Goal: Task Accomplishment & Management: Complete application form

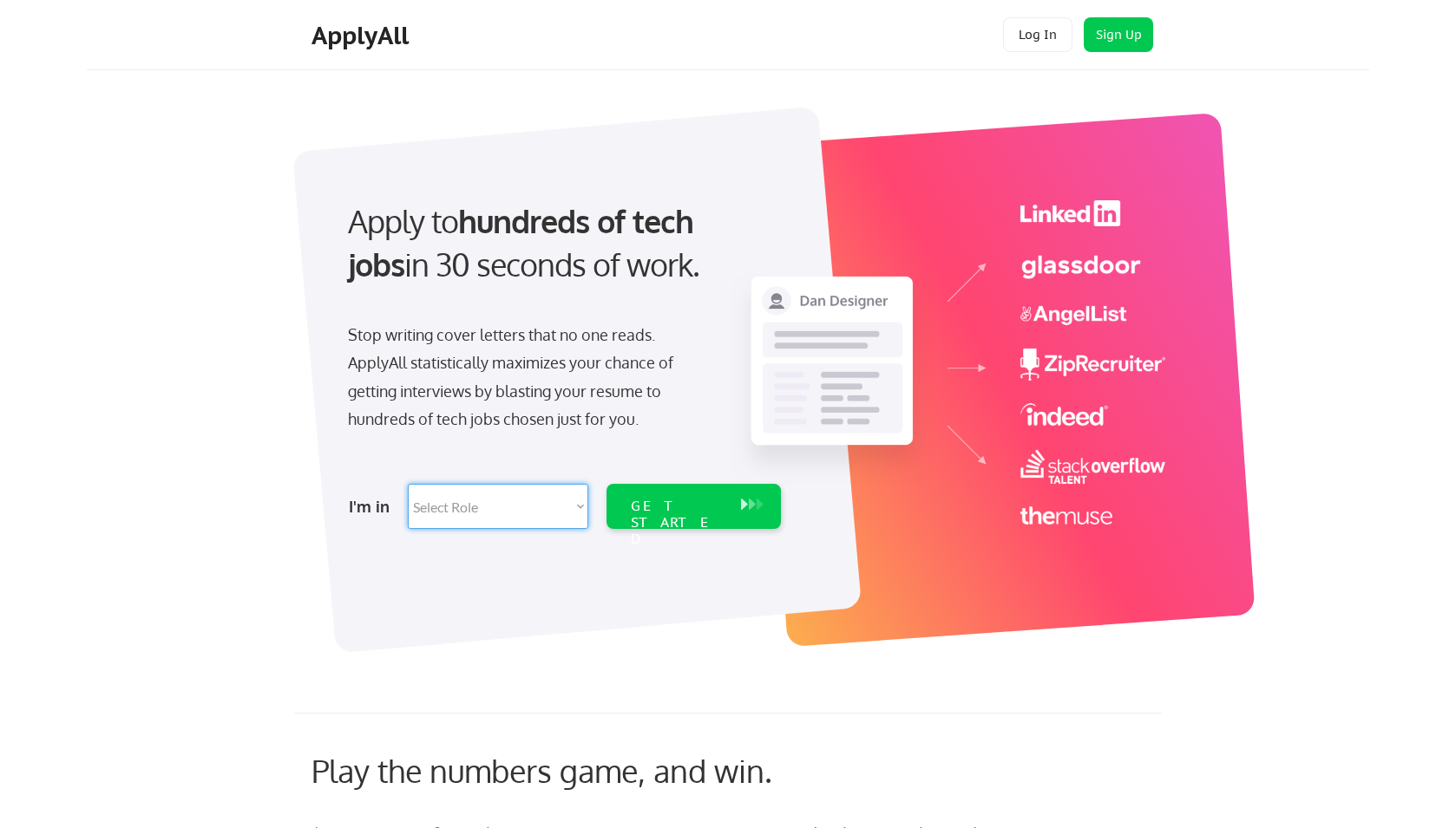
click at [407, 484] on select "Select Role Software Engineering Product Management Customer Success Sales UI/U…" at bounding box center [497, 506] width 180 height 45
select select ""marketing___comms""
click option "Marketing & Growth" at bounding box center [0, 0] width 0 height 0
select select ""marketing___comms""
click at [676, 512] on div "GET STARTED" at bounding box center [678, 523] width 93 height 50
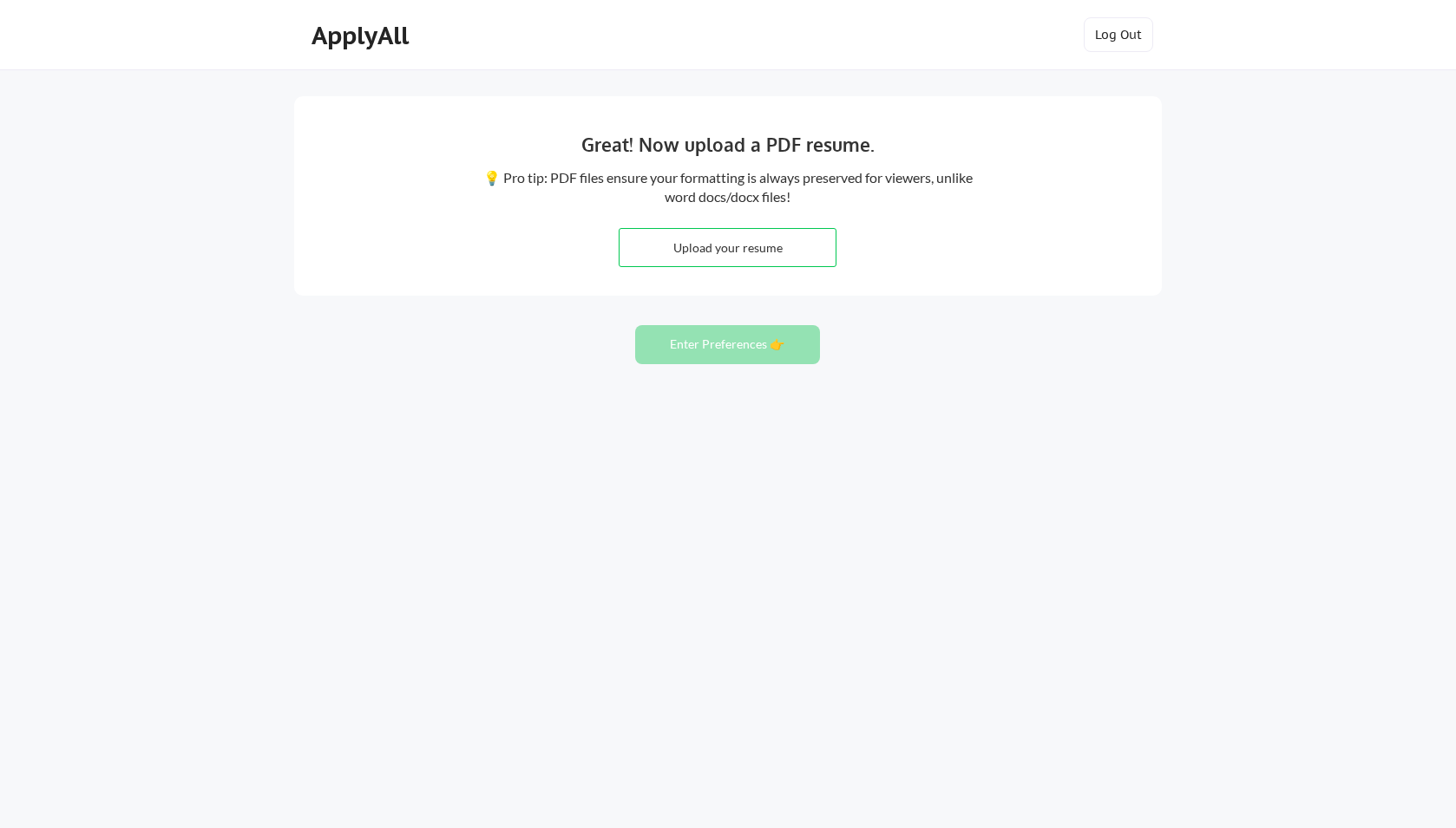
click at [734, 254] on input "file" at bounding box center [728, 247] width 216 height 37
type input "C:\fakepath\Mike Mears Resume 2025.pdf"
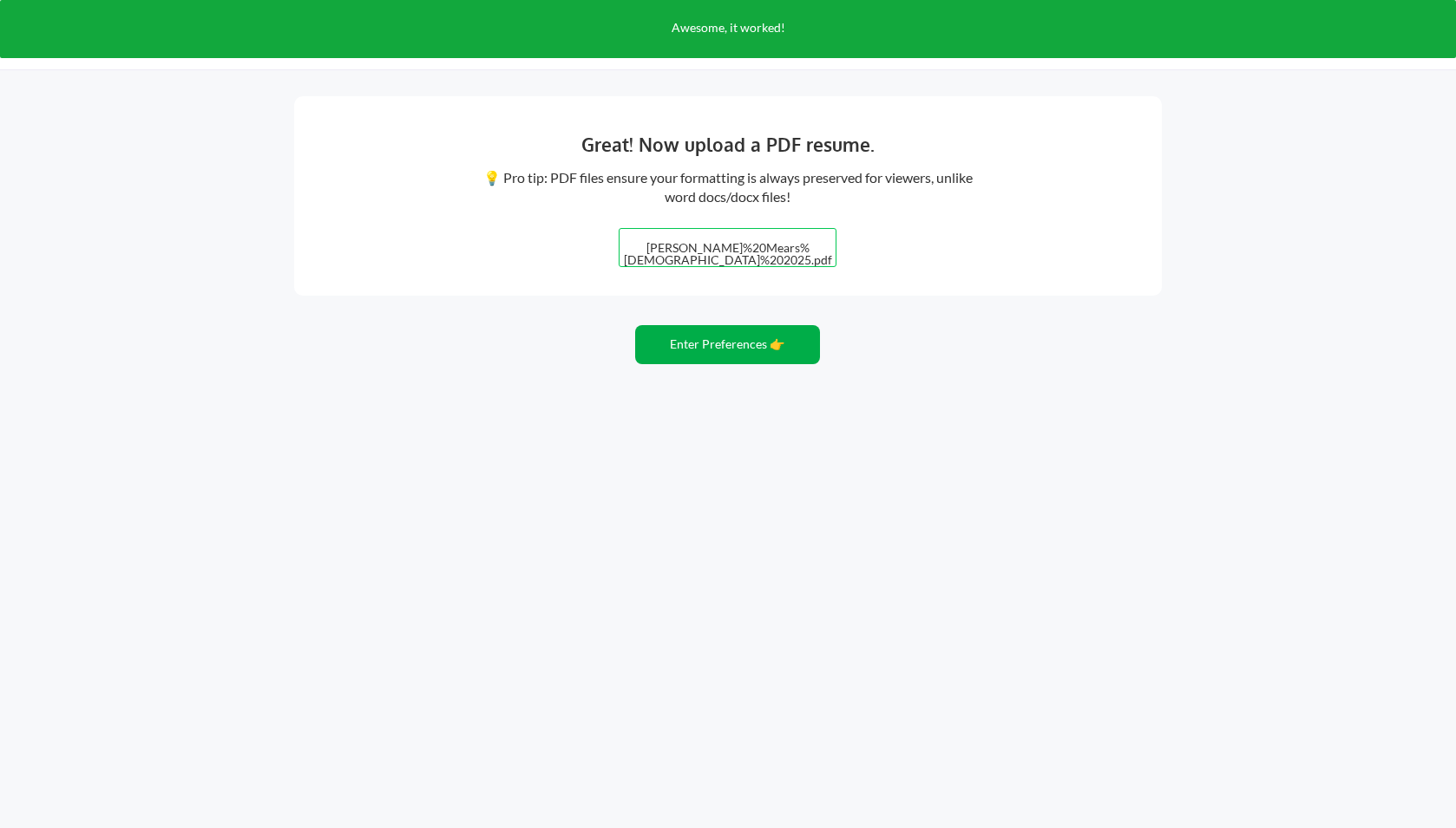
click at [714, 346] on button "Enter Preferences 👉" at bounding box center [727, 344] width 185 height 39
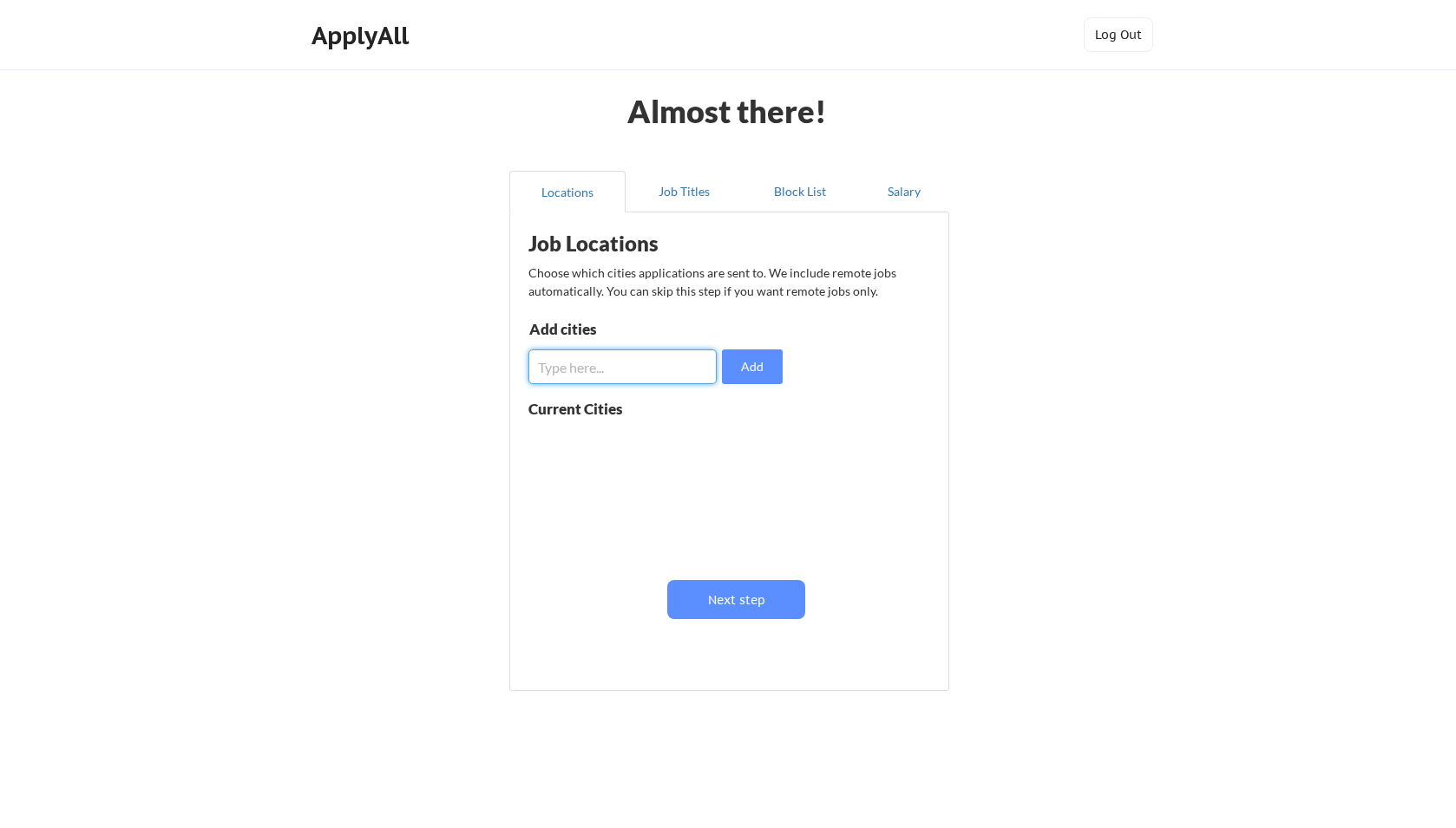
click at [643, 373] on input "input" at bounding box center [622, 366] width 188 height 35
type input "Austin"
click at [757, 378] on button "Add" at bounding box center [752, 366] width 61 height 35
click at [578, 370] on input "input" at bounding box center [622, 366] width 188 height 35
type input "Remote"
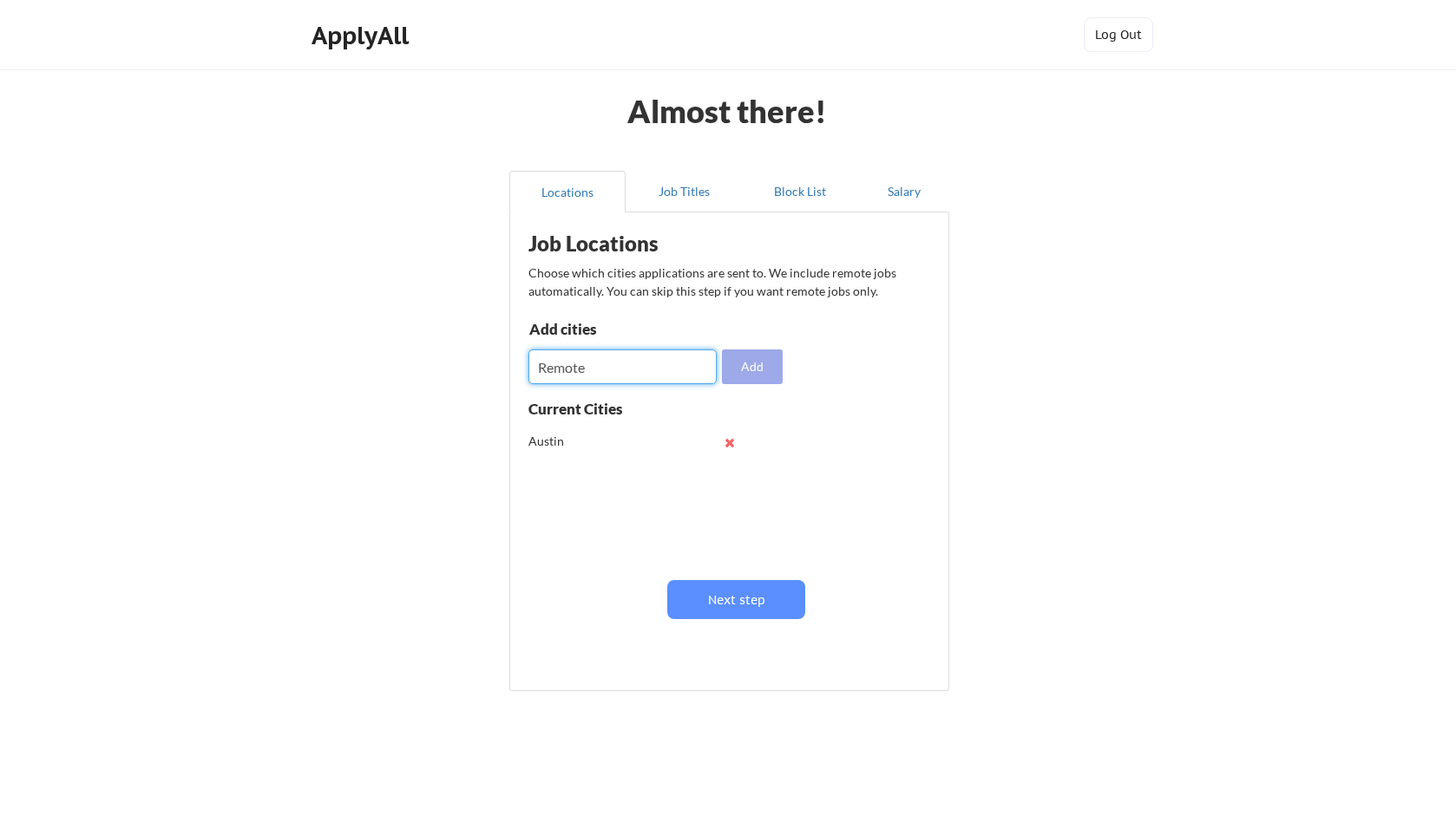
click at [756, 359] on button "Add" at bounding box center [752, 366] width 61 height 35
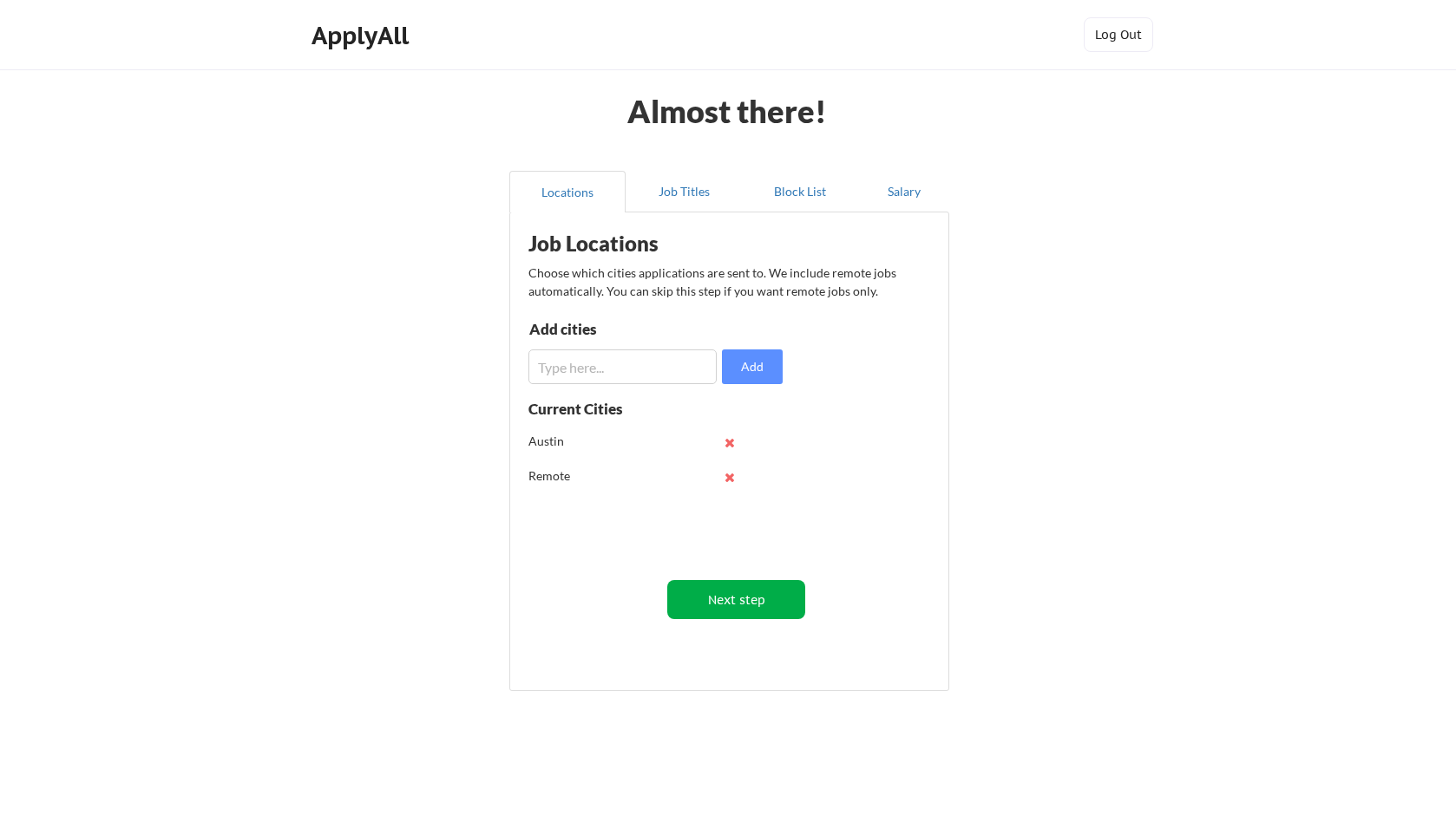
click at [768, 603] on button "Next step" at bounding box center [737, 599] width 138 height 39
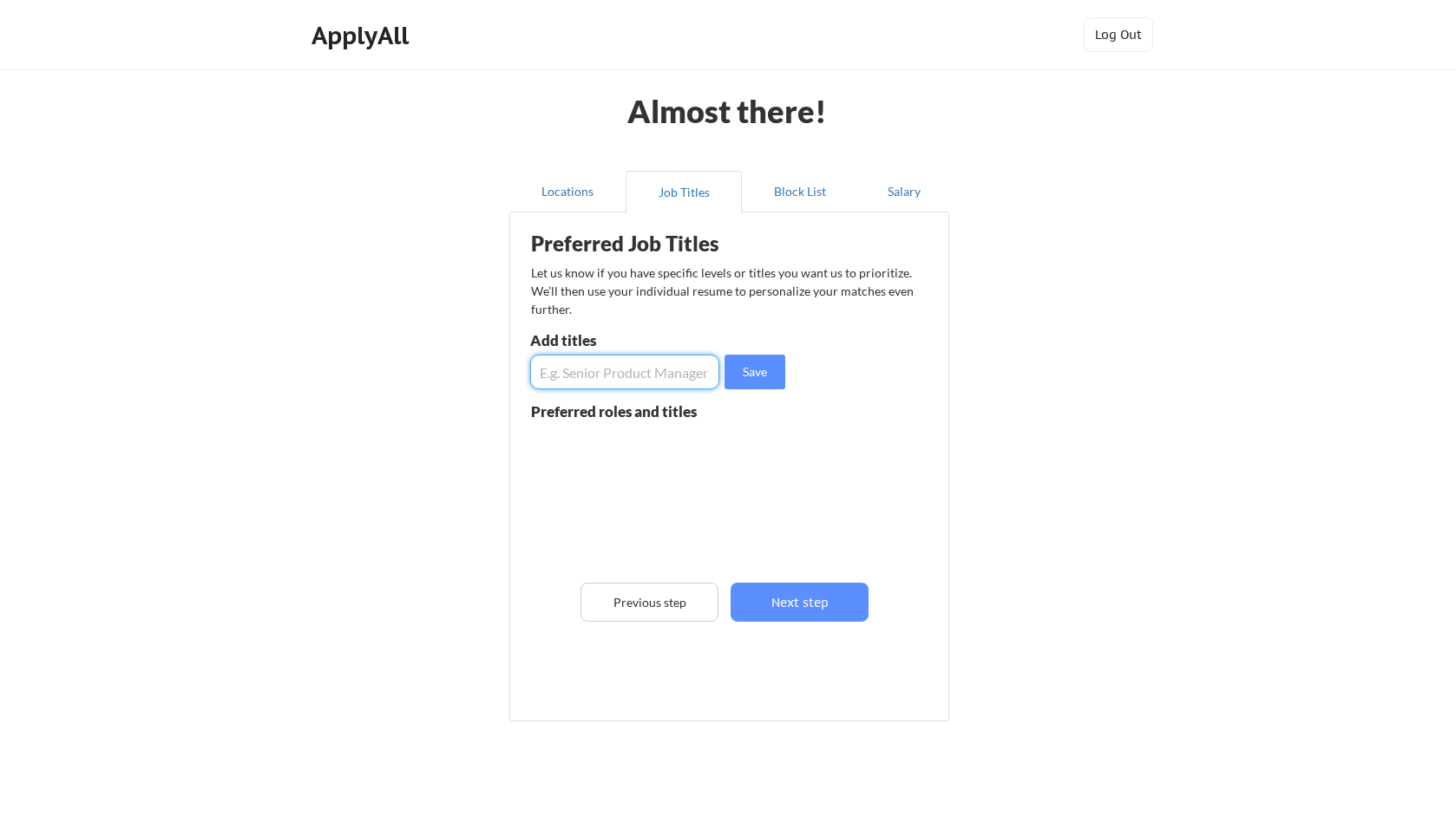
click at [606, 379] on input "input" at bounding box center [625, 372] width 189 height 35
type input "P"
type input "Director of Partnerships"
click at [766, 367] on button "Save" at bounding box center [755, 372] width 61 height 35
click at [580, 378] on input "input" at bounding box center [625, 372] width 189 height 35
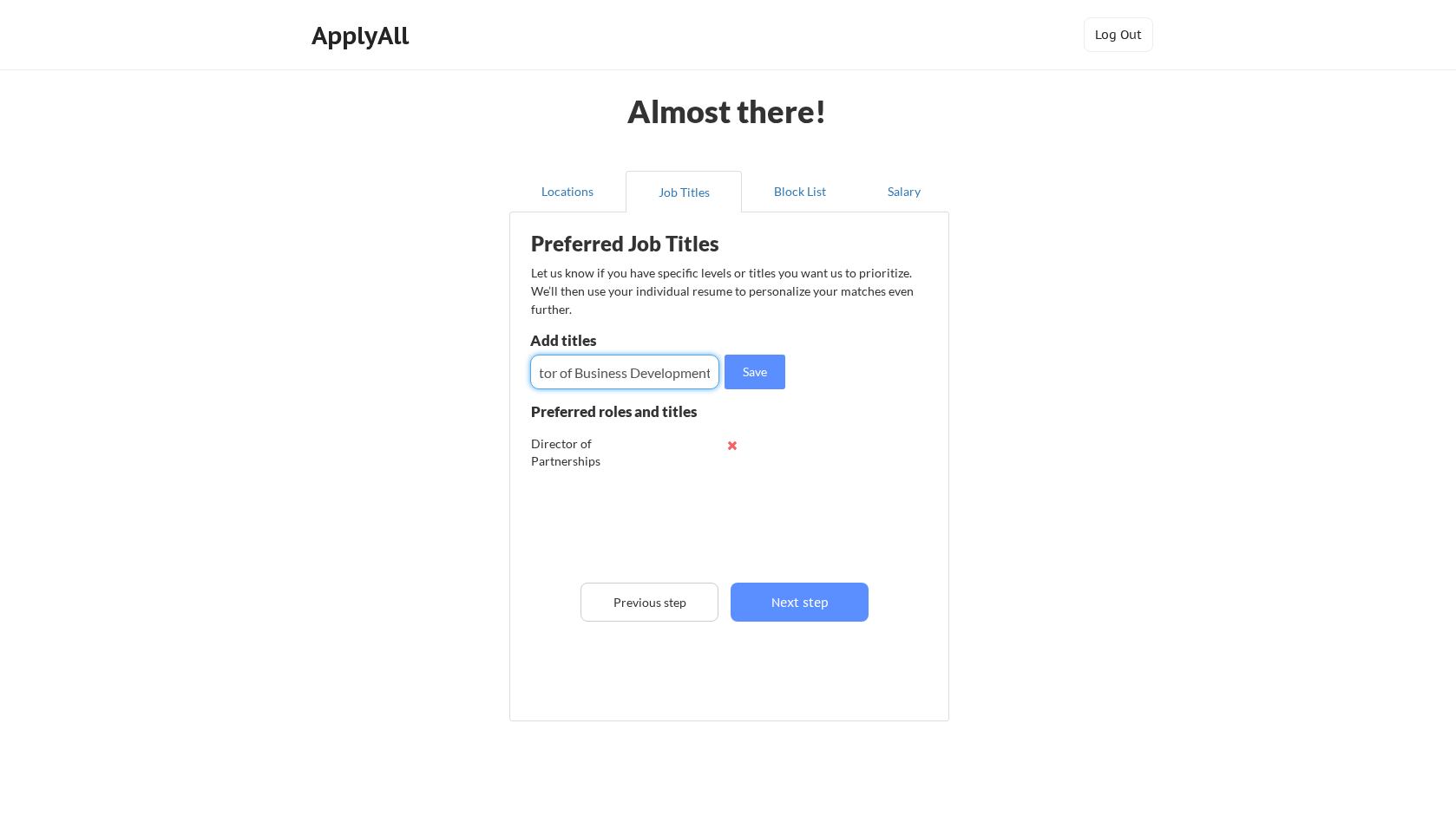
scroll to position [0, 38]
type input "Director of Business Development"
click at [759, 362] on button "Save" at bounding box center [755, 372] width 61 height 35
click at [605, 372] on input "input" at bounding box center [625, 372] width 189 height 35
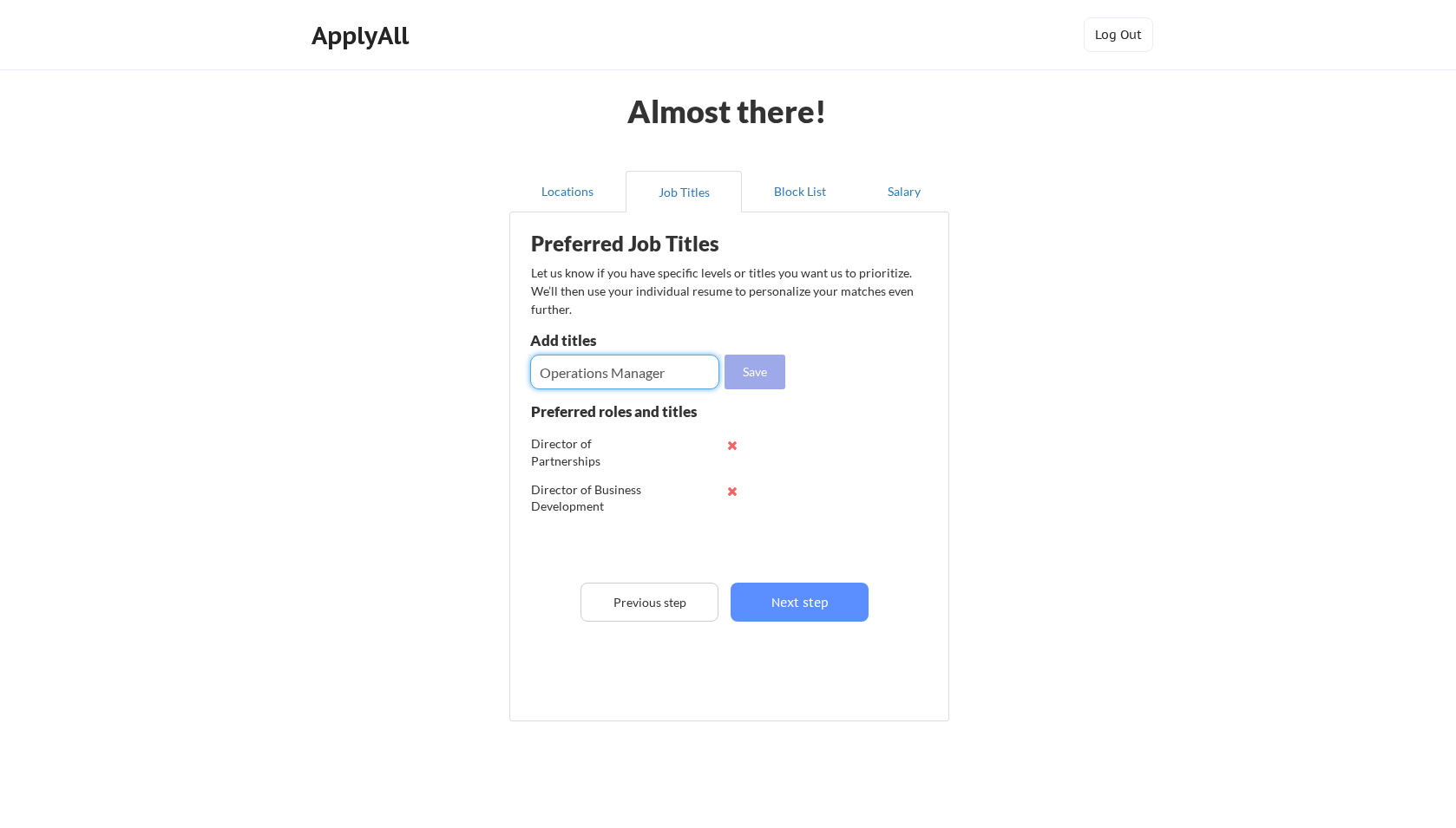
type input "Operations Manager"
click at [763, 367] on button "Save" at bounding box center [755, 372] width 61 height 35
click at [603, 371] on input "input" at bounding box center [625, 372] width 189 height 35
type input "Vp of Sales"
click at [759, 367] on button "Save" at bounding box center [755, 372] width 61 height 35
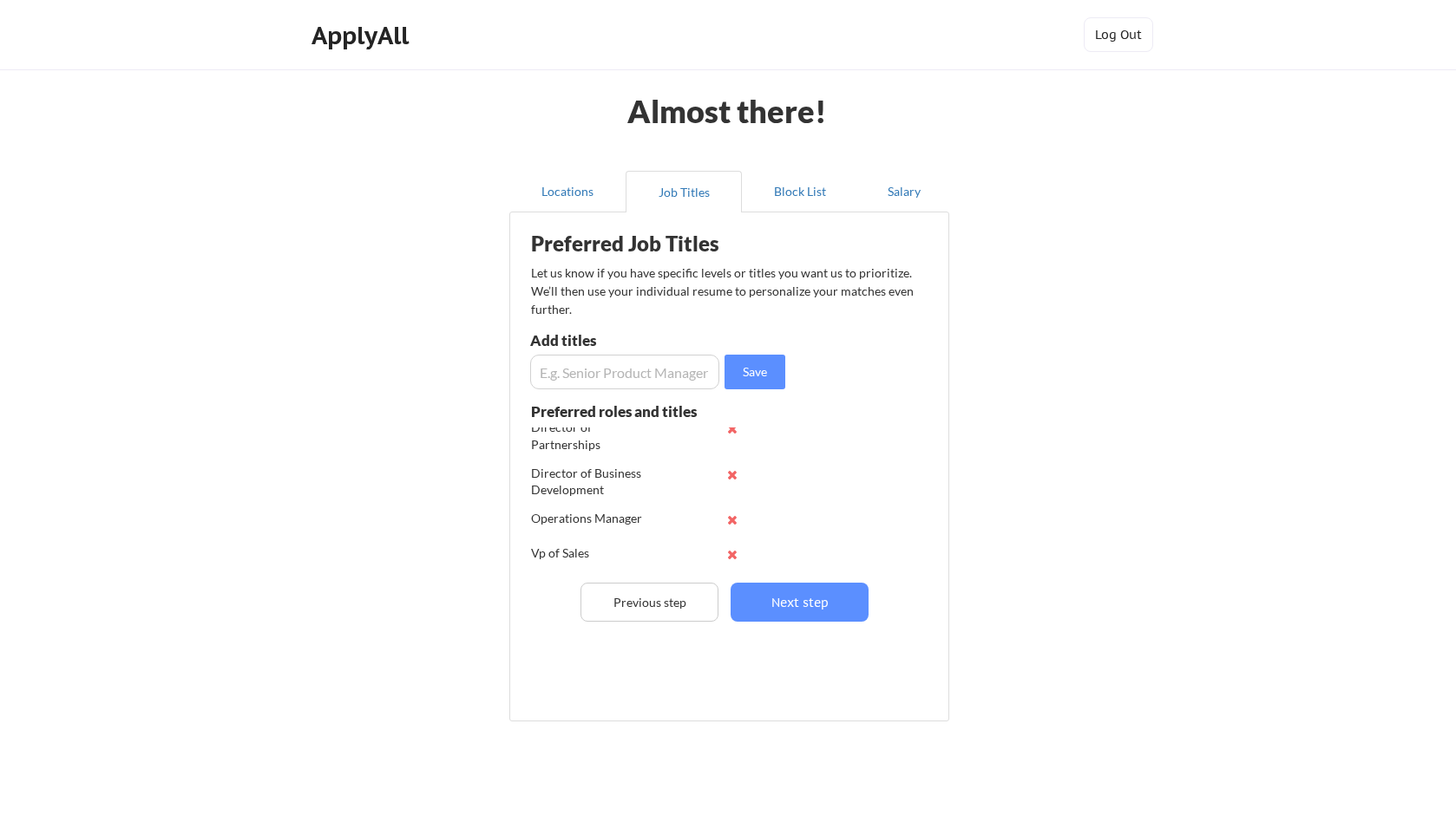
scroll to position [23, 0]
click at [781, 600] on button "Next step" at bounding box center [799, 602] width 138 height 39
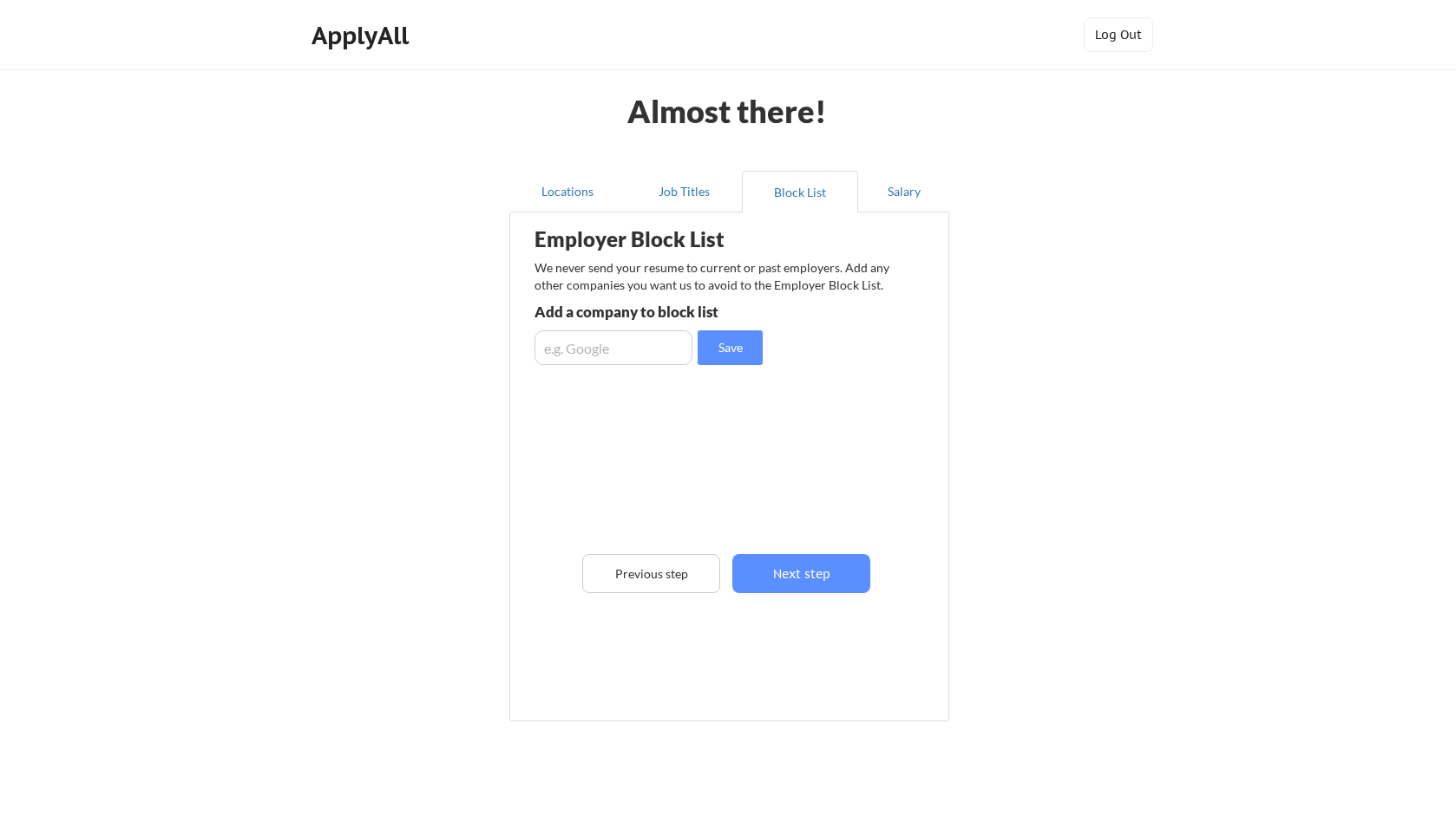
click at [562, 345] on input "input" at bounding box center [614, 347] width 158 height 35
type input "VacayMyWay"
click at [736, 343] on button "Save" at bounding box center [730, 347] width 65 height 35
click at [589, 347] on input "input" at bounding box center [614, 347] width 158 height 35
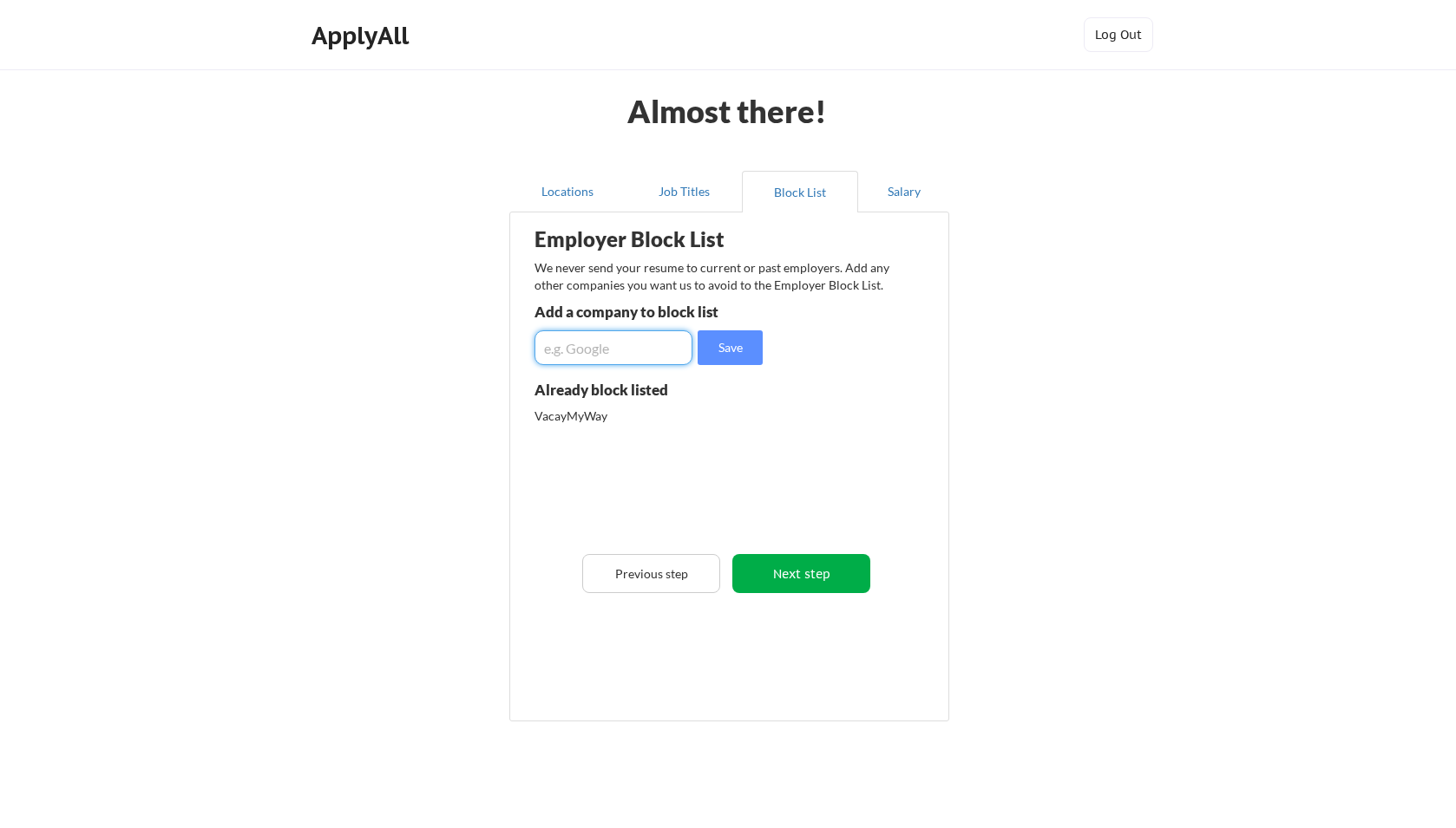
click at [822, 576] on button "Next step" at bounding box center [801, 574] width 138 height 39
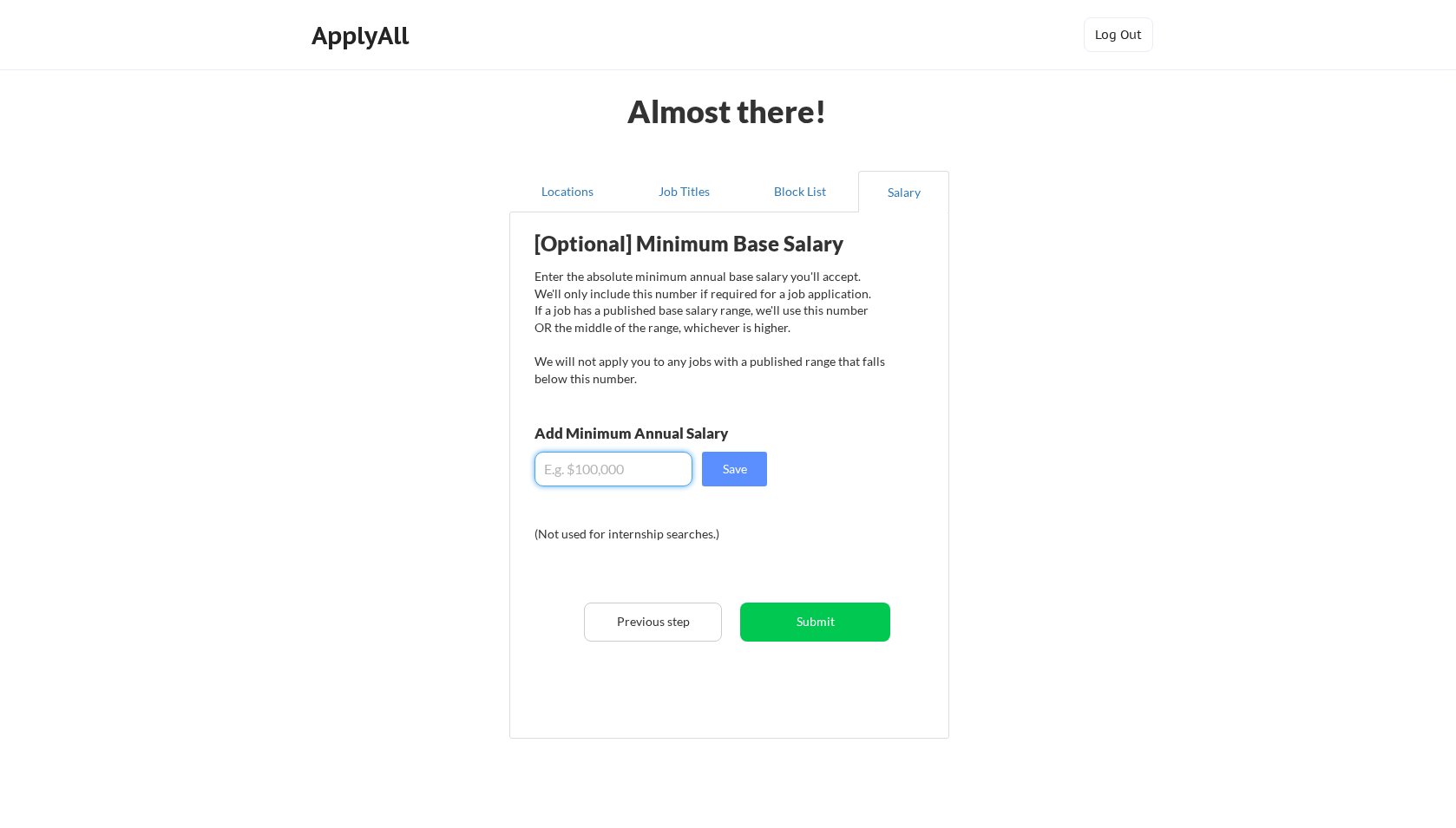
click at [576, 468] on input "input" at bounding box center [614, 469] width 158 height 35
type input "$185,000"
click at [735, 473] on button "Save" at bounding box center [735, 469] width 65 height 35
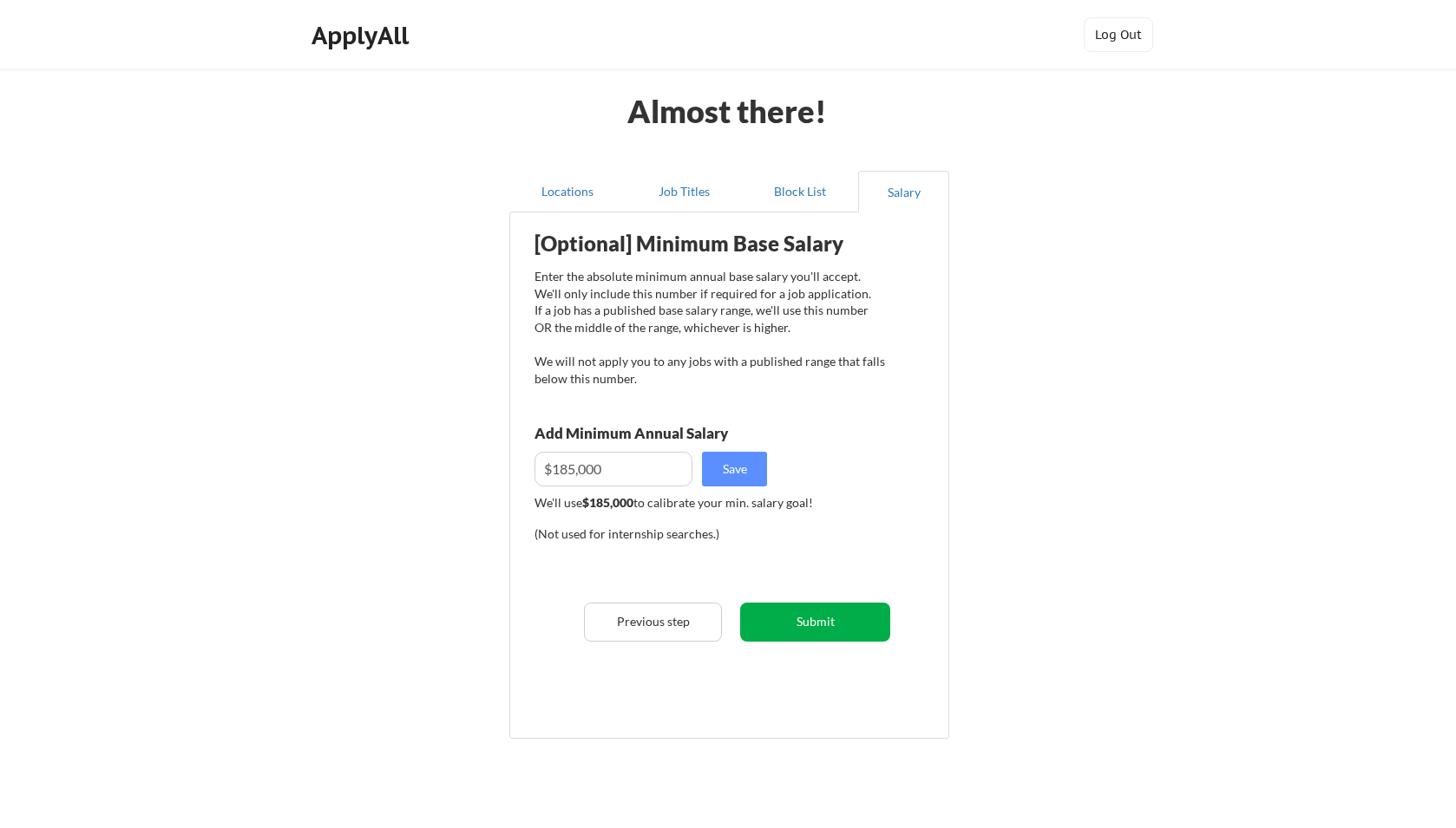
click at [838, 619] on button "Submit" at bounding box center [815, 622] width 150 height 39
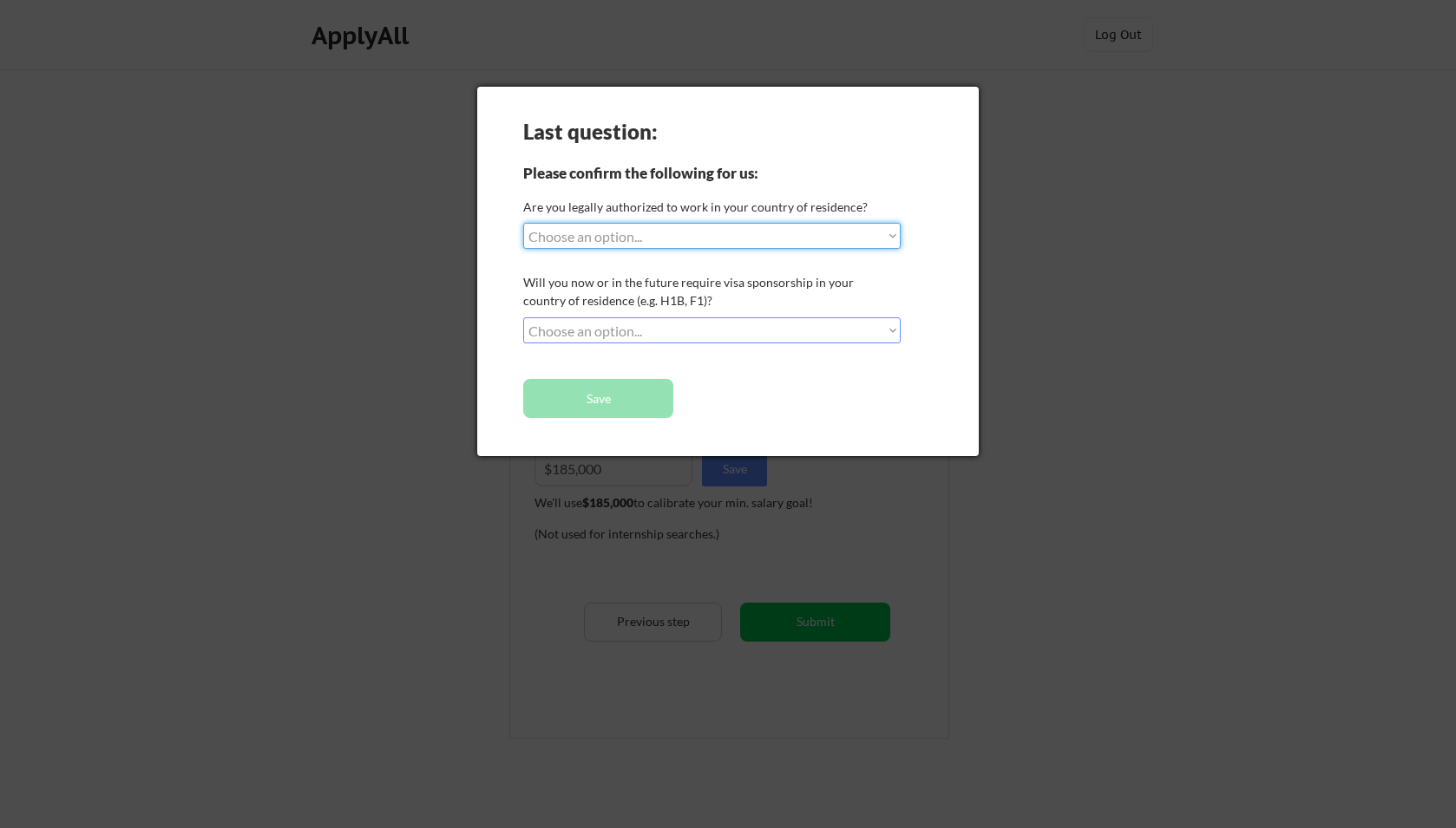
click at [523, 223] on select "Choose an option... Yes, I am a US Citizen Yes, I am a Canadian Citizen Yes, I …" at bounding box center [711, 235] width 377 height 26
select select ""yes__i_am_a_us_citizen""
click option "Yes, I am a US Citizen" at bounding box center [0, 0] width 0 height 0
select select ""no__i_will_not_need_sponsorship""
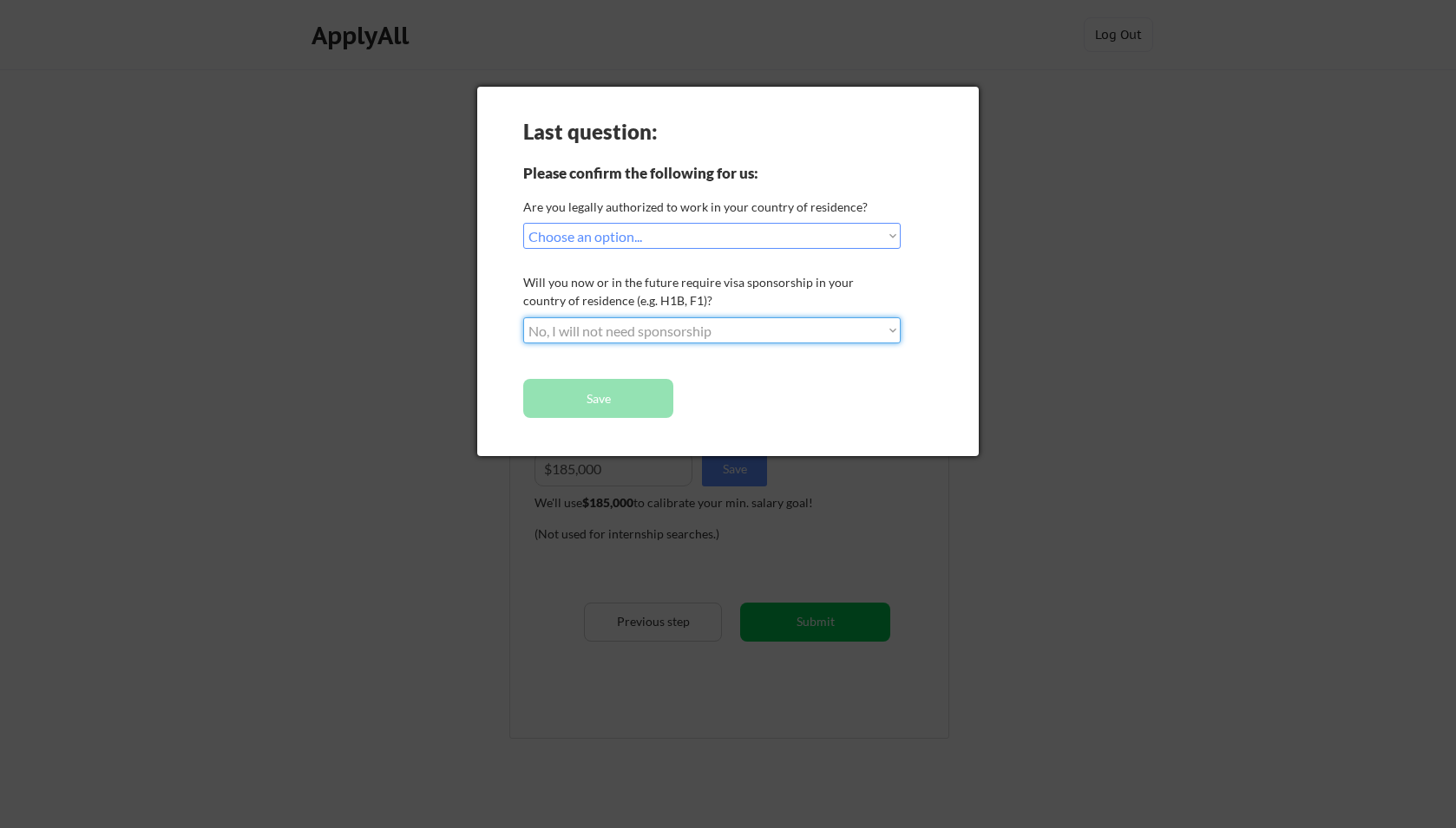
click option "No, I will not need sponsorship" at bounding box center [0, 0] width 0 height 0
click at [612, 395] on button "Save" at bounding box center [597, 398] width 150 height 39
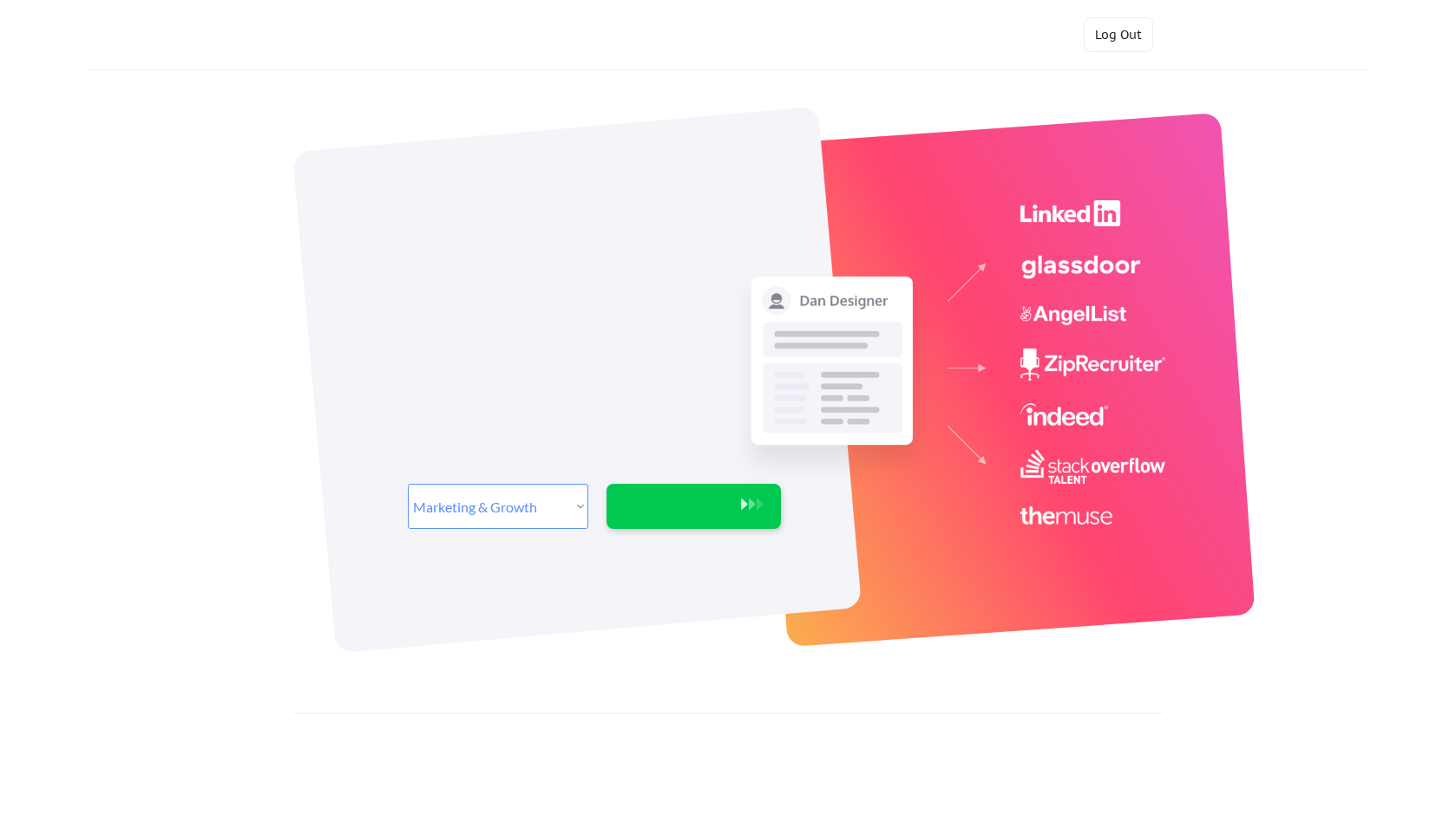
select select ""marketing___comms""
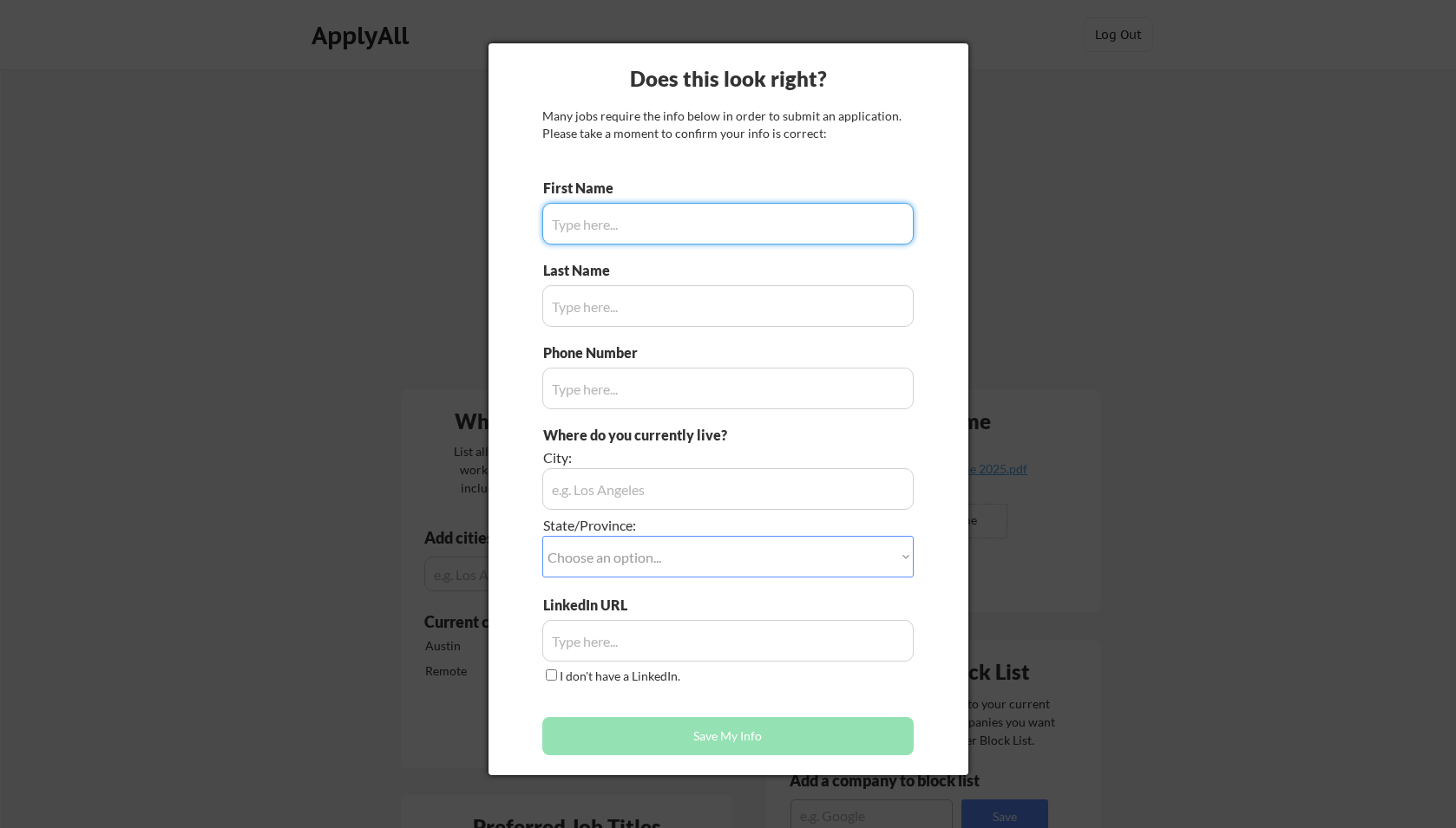
click at [601, 216] on input "input" at bounding box center [728, 224] width 371 height 42
type input "[PERSON_NAME]"
click at [616, 312] on input "input" at bounding box center [728, 306] width 371 height 42
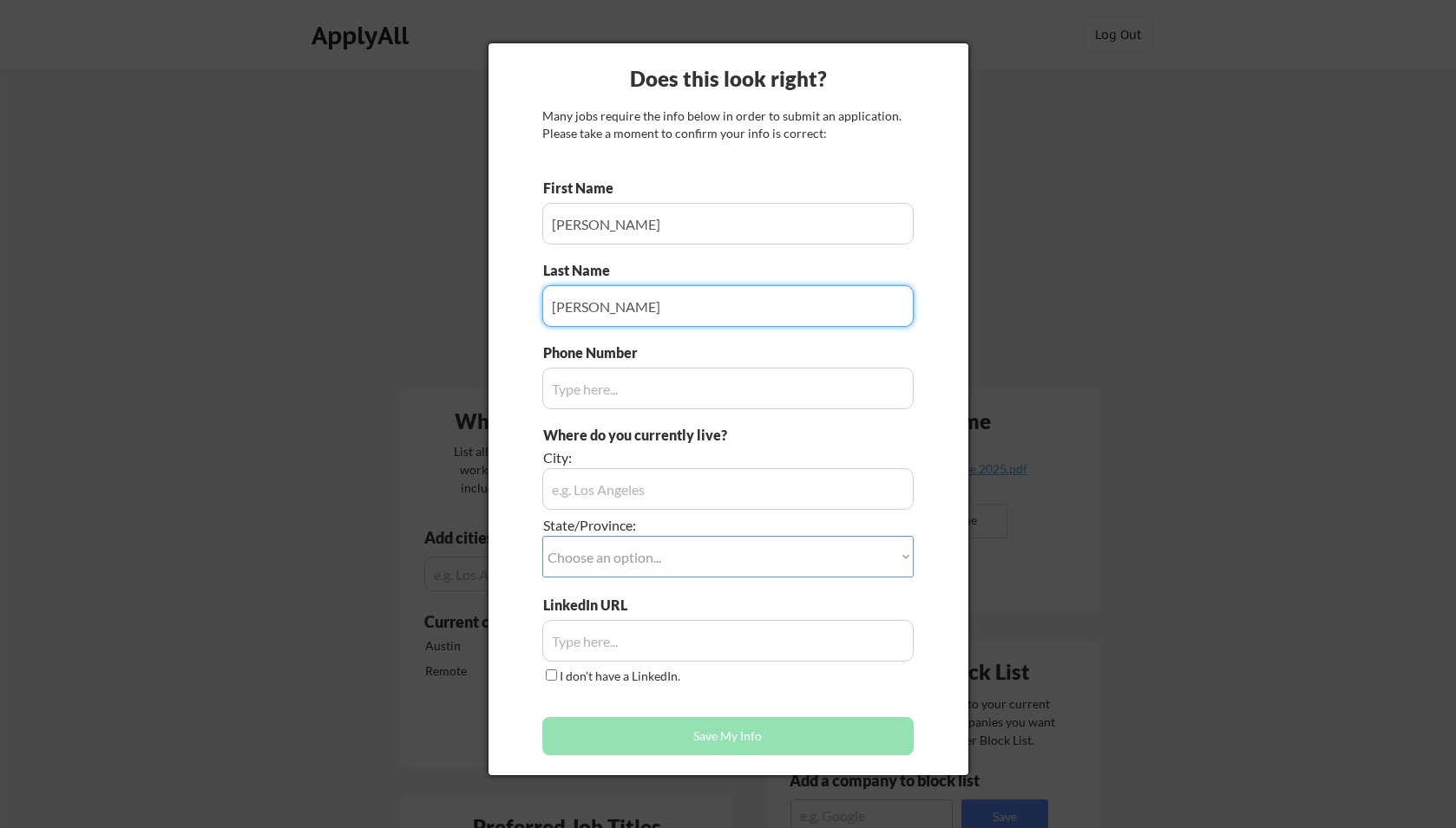
type input "[PERSON_NAME]"
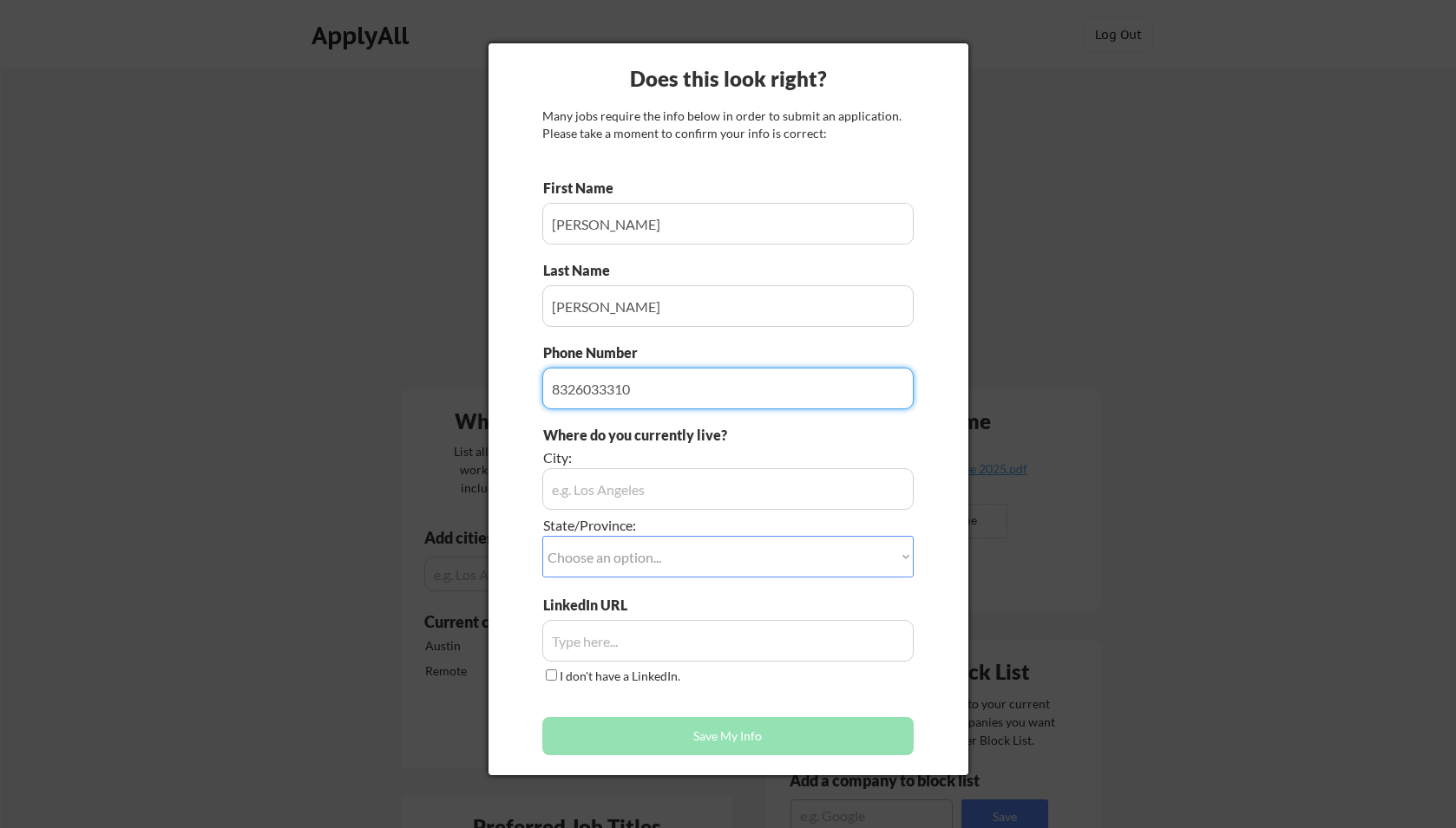
type input "8326033310"
click at [642, 480] on input "input" at bounding box center [728, 489] width 371 height 42
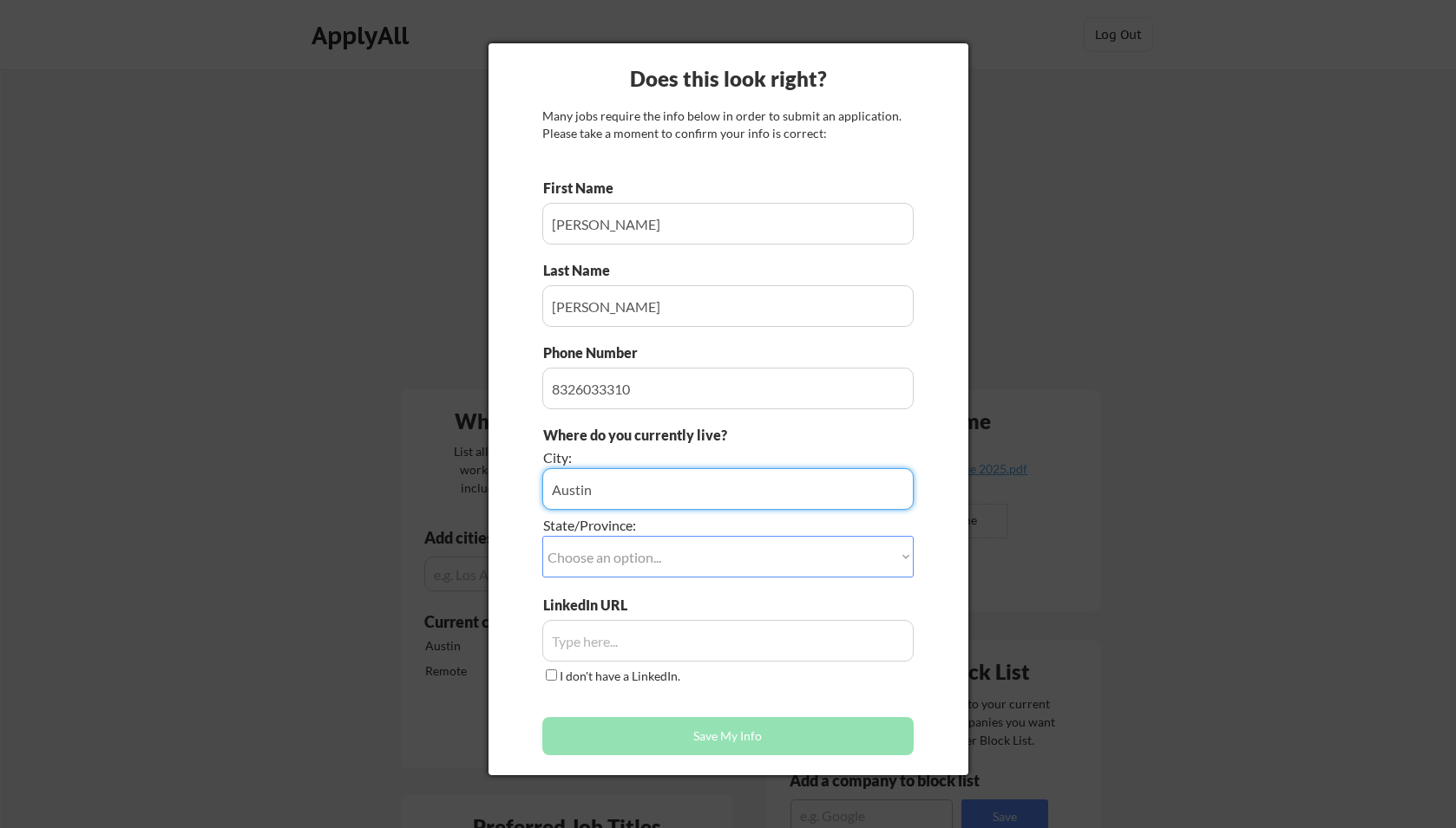
type input "Austin"
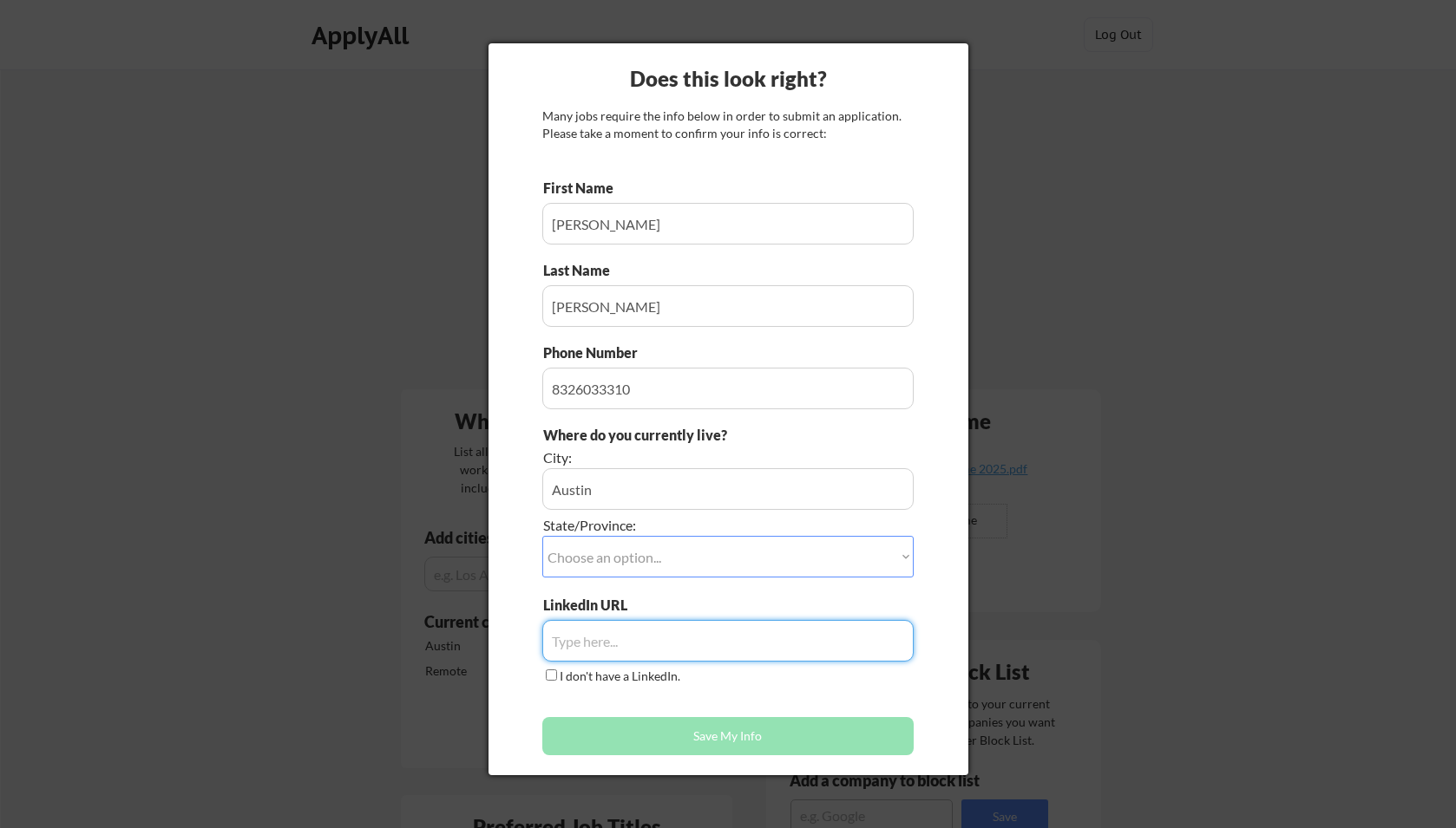
click at [542, 536] on select "Choose an option... Other/Not Applicable [US_STATE] [US_STATE] [GEOGRAPHIC_DATA…" at bounding box center [728, 557] width 371 height 42
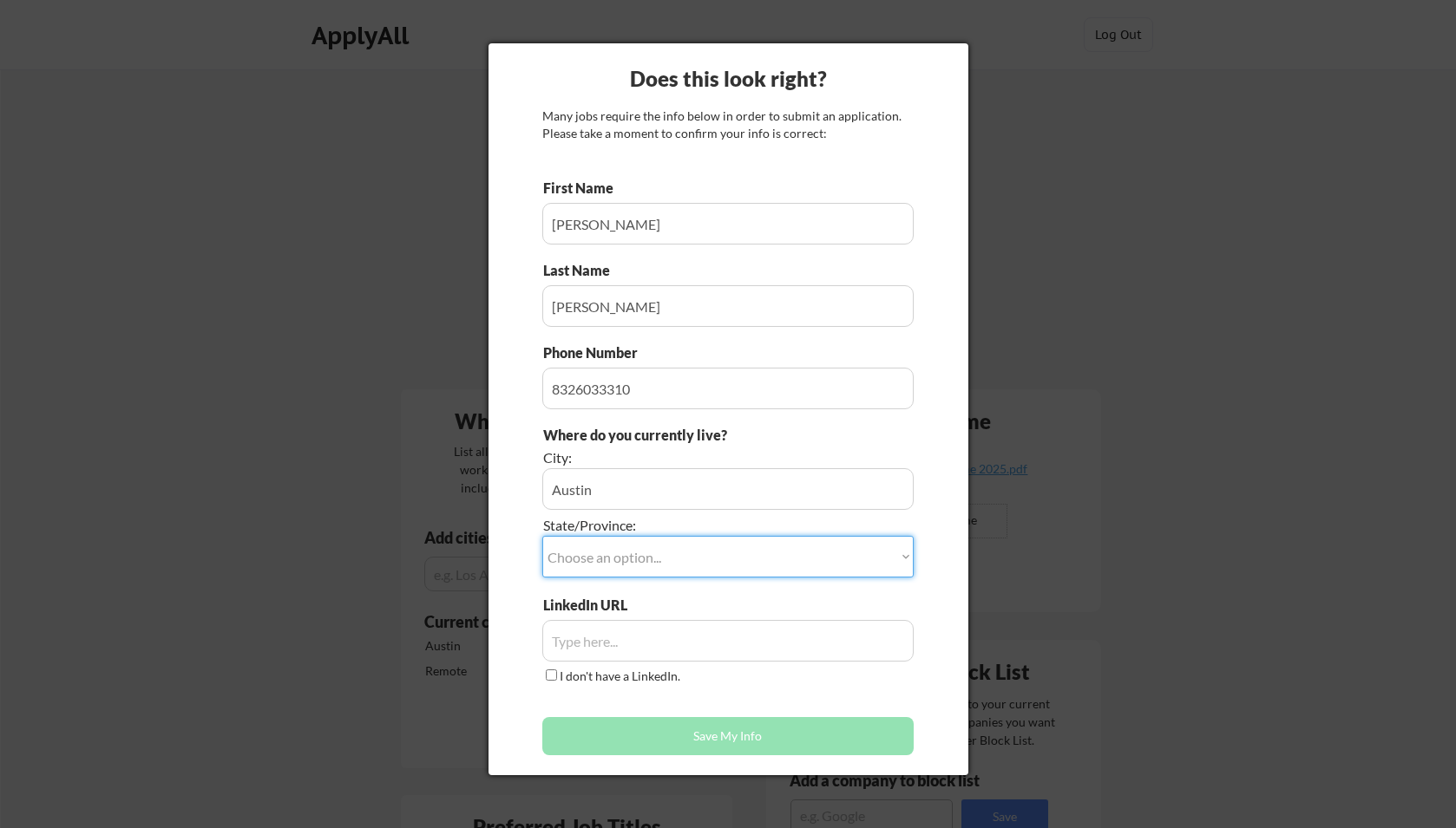
select select ""[US_STATE]""
click option "[US_STATE]" at bounding box center [0, 0] width 0 height 0
click at [598, 642] on input "input" at bounding box center [728, 641] width 371 height 42
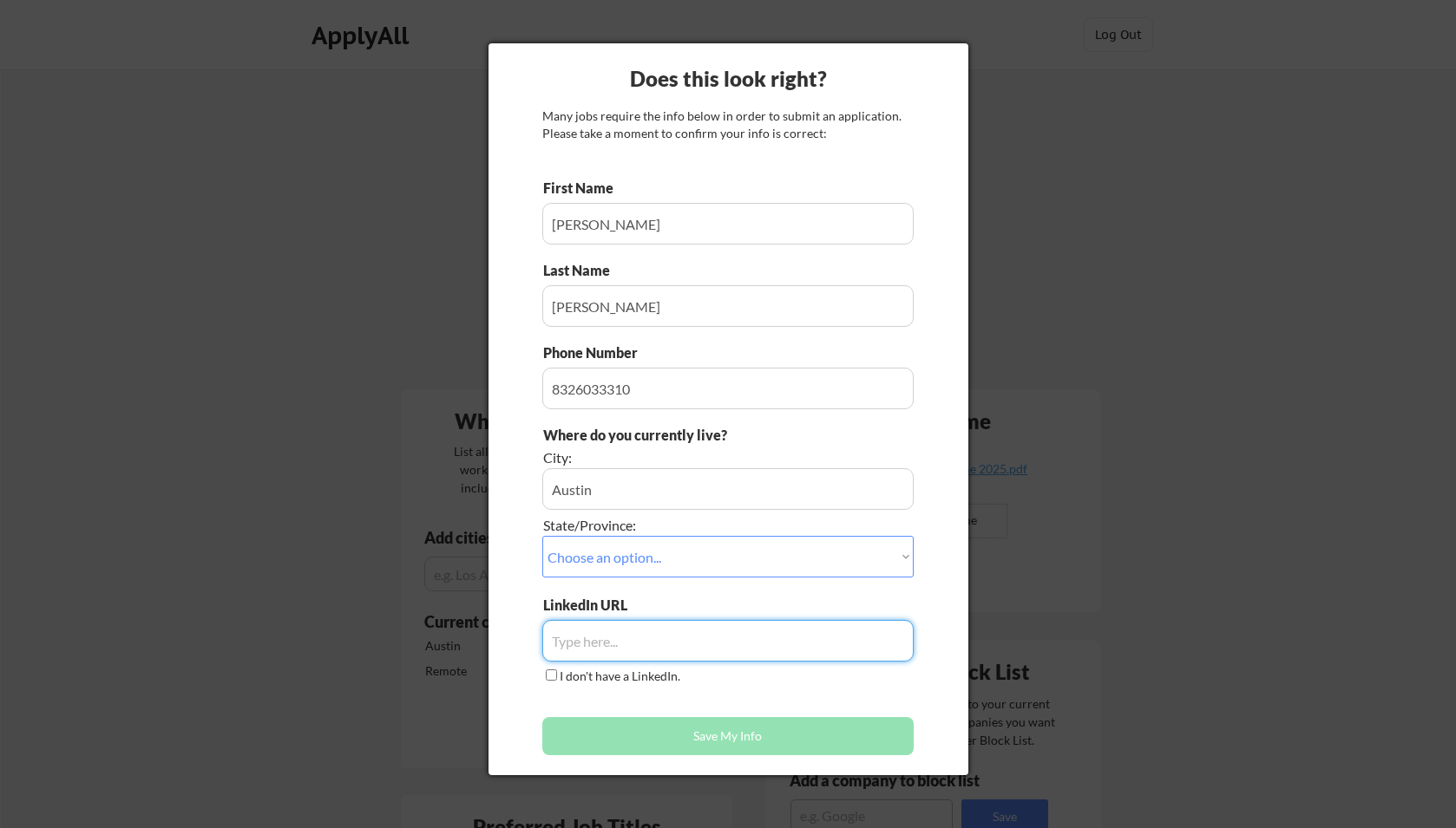
paste input "https://www.linkedin.com/jobs/view/4314461389/?trackingId=NjLHVlbg8DNCJSuiHo1hJ…"
type input "https://www.linkedin.com/jobs/view/4314461389/?trackingId=NjLHVlbg8DNCJSuiHo1hJ…"
click at [608, 639] on input "input" at bounding box center [728, 641] width 371 height 42
paste input "[DOMAIN_NAME][URL]"
type input "[DOMAIN_NAME][URL]"
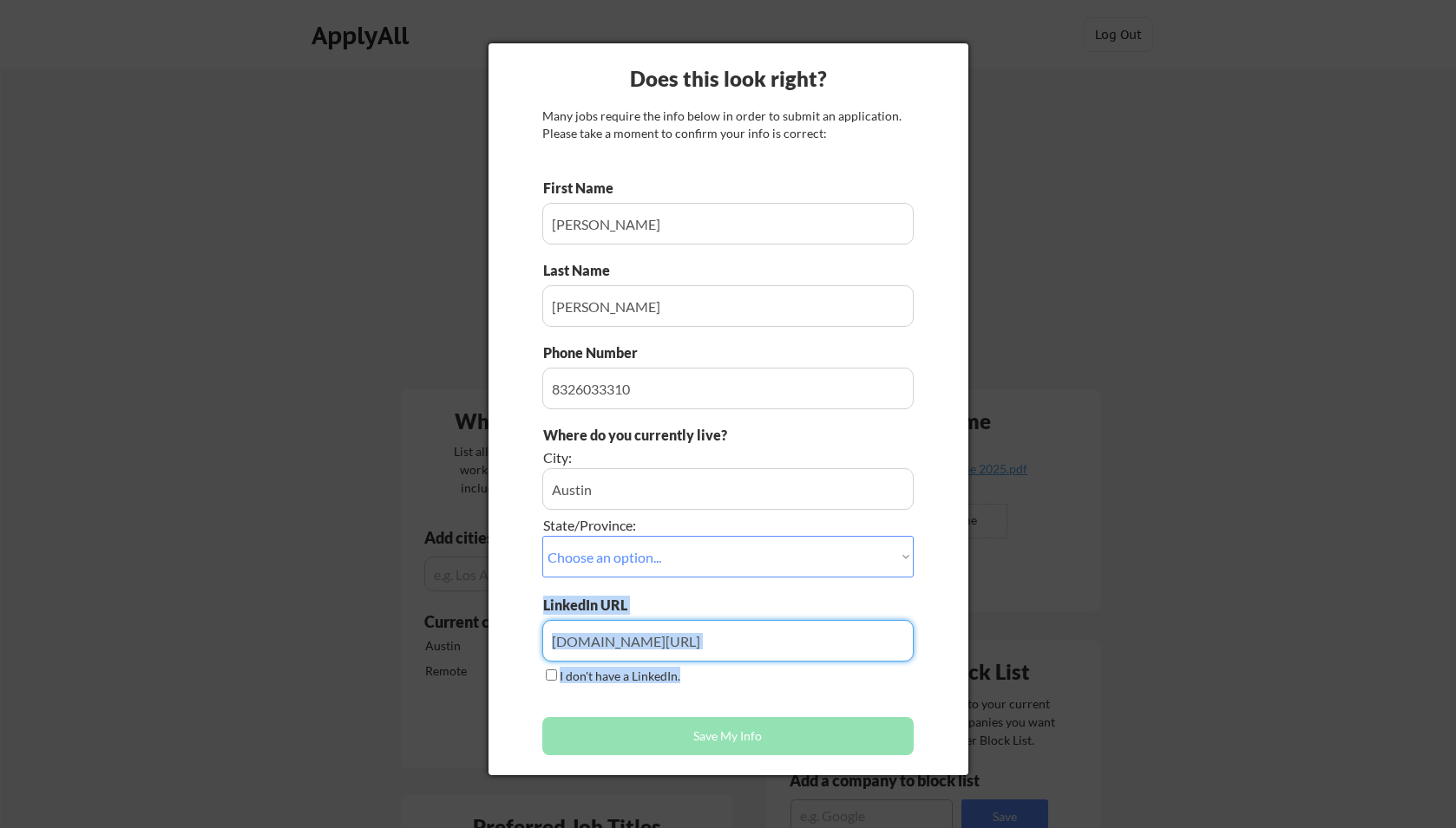
click at [724, 703] on div "First Name Last Name Phone Number Where do you currently live? City: State/Prov…" at bounding box center [728, 472] width 371 height 585
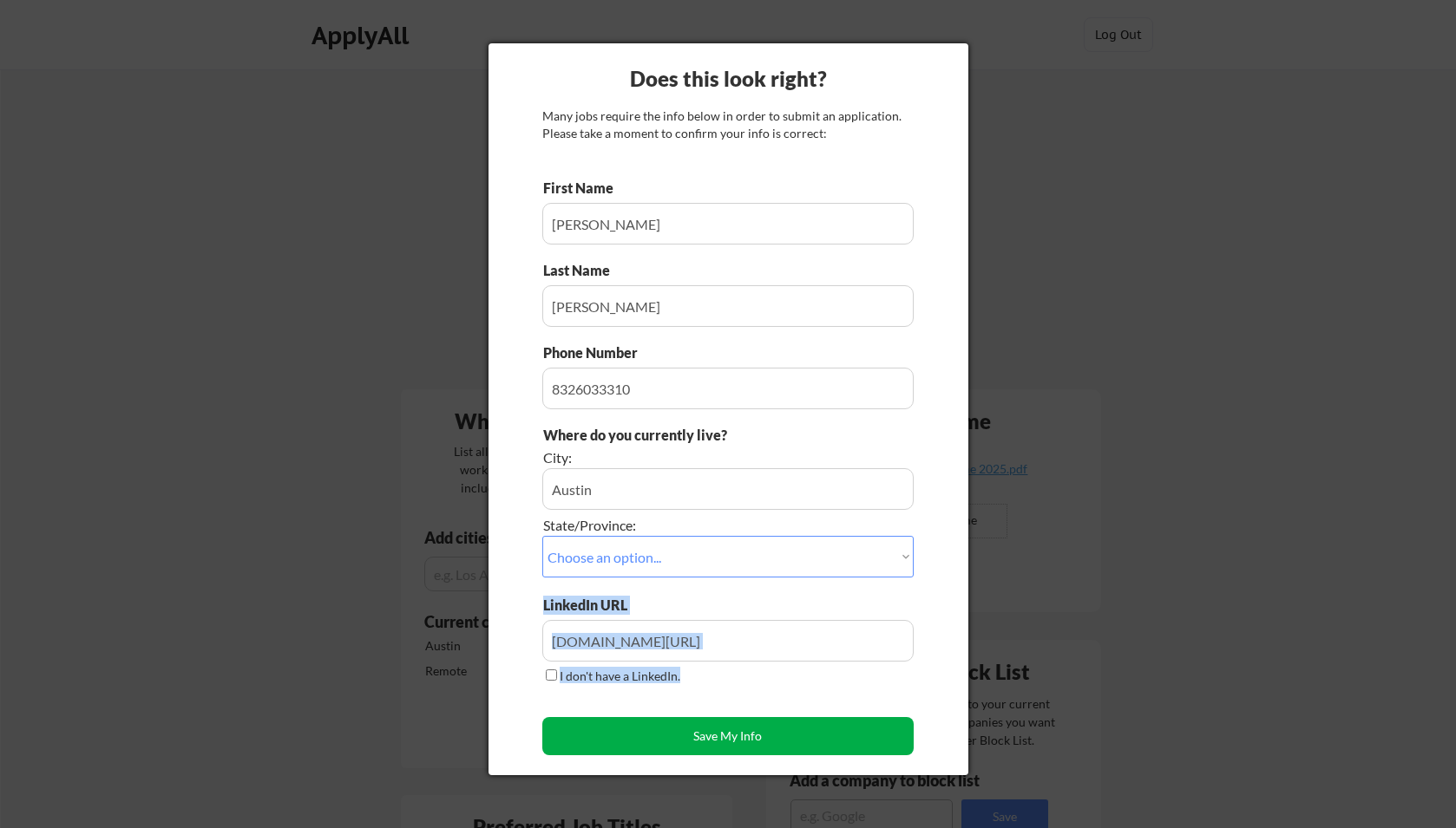
click at [718, 739] on button "Save My Info" at bounding box center [728, 736] width 371 height 38
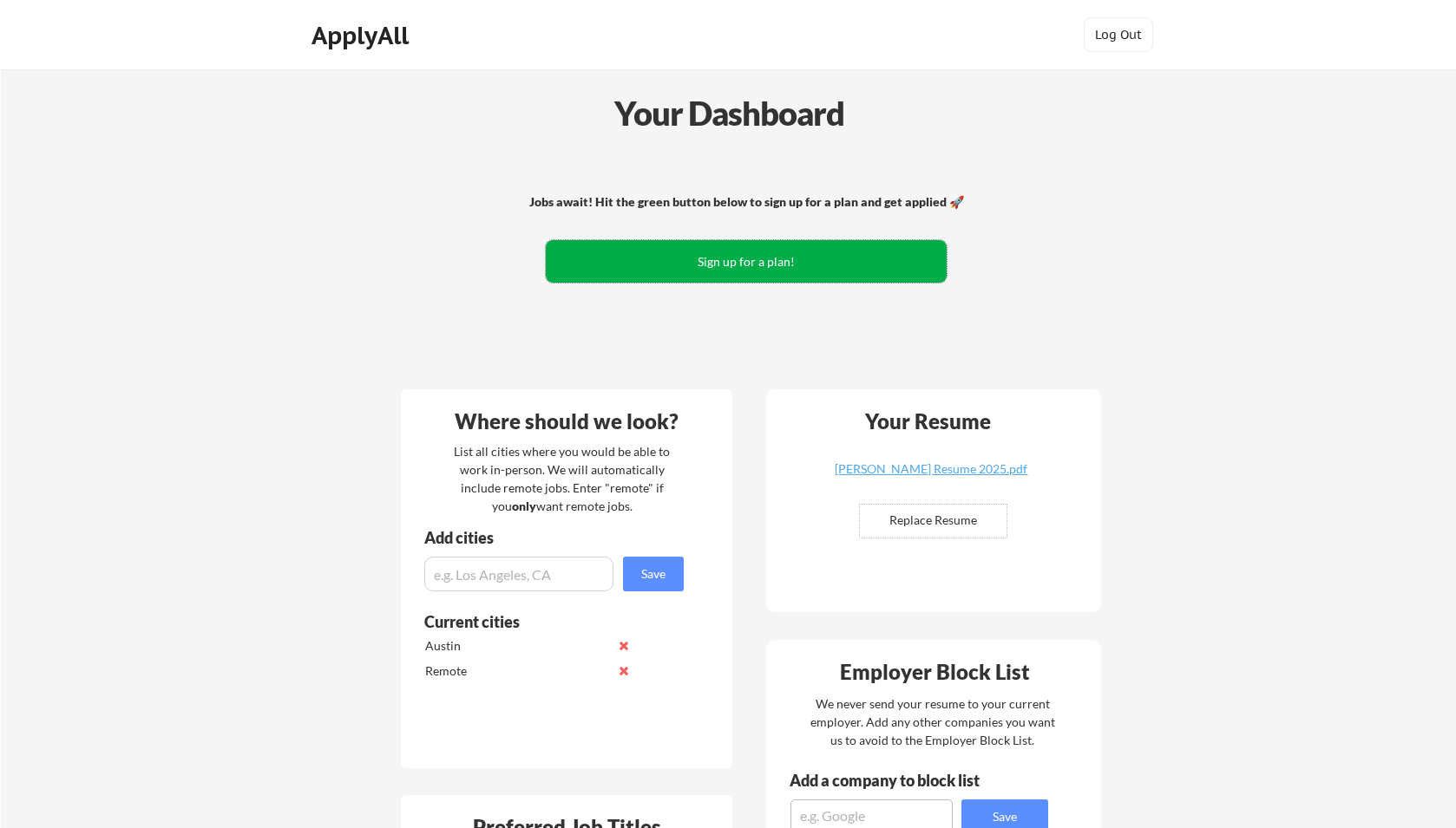
click at [744, 272] on button "Sign up for a plan!" at bounding box center [746, 261] width 401 height 43
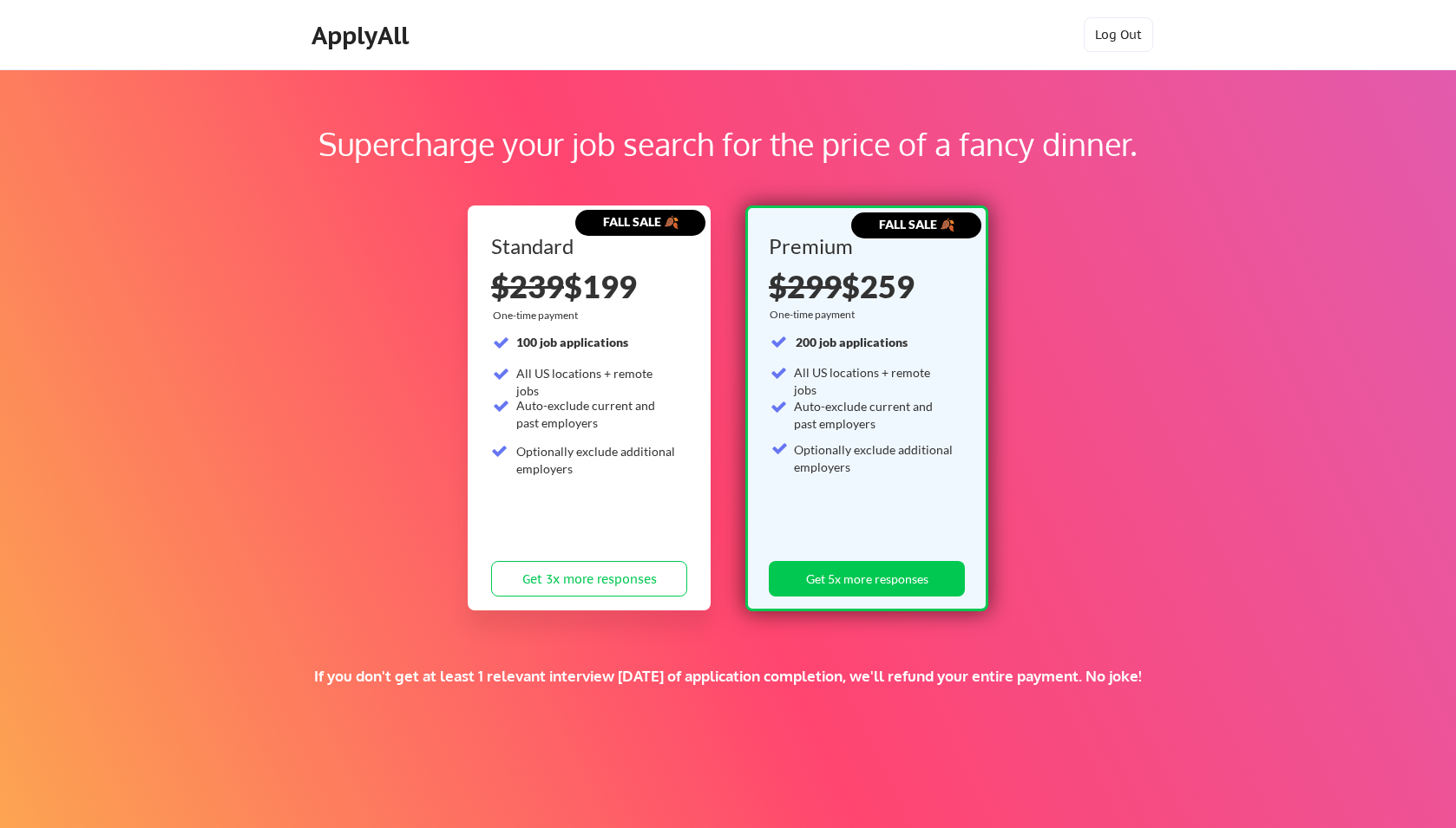
scroll to position [189, 0]
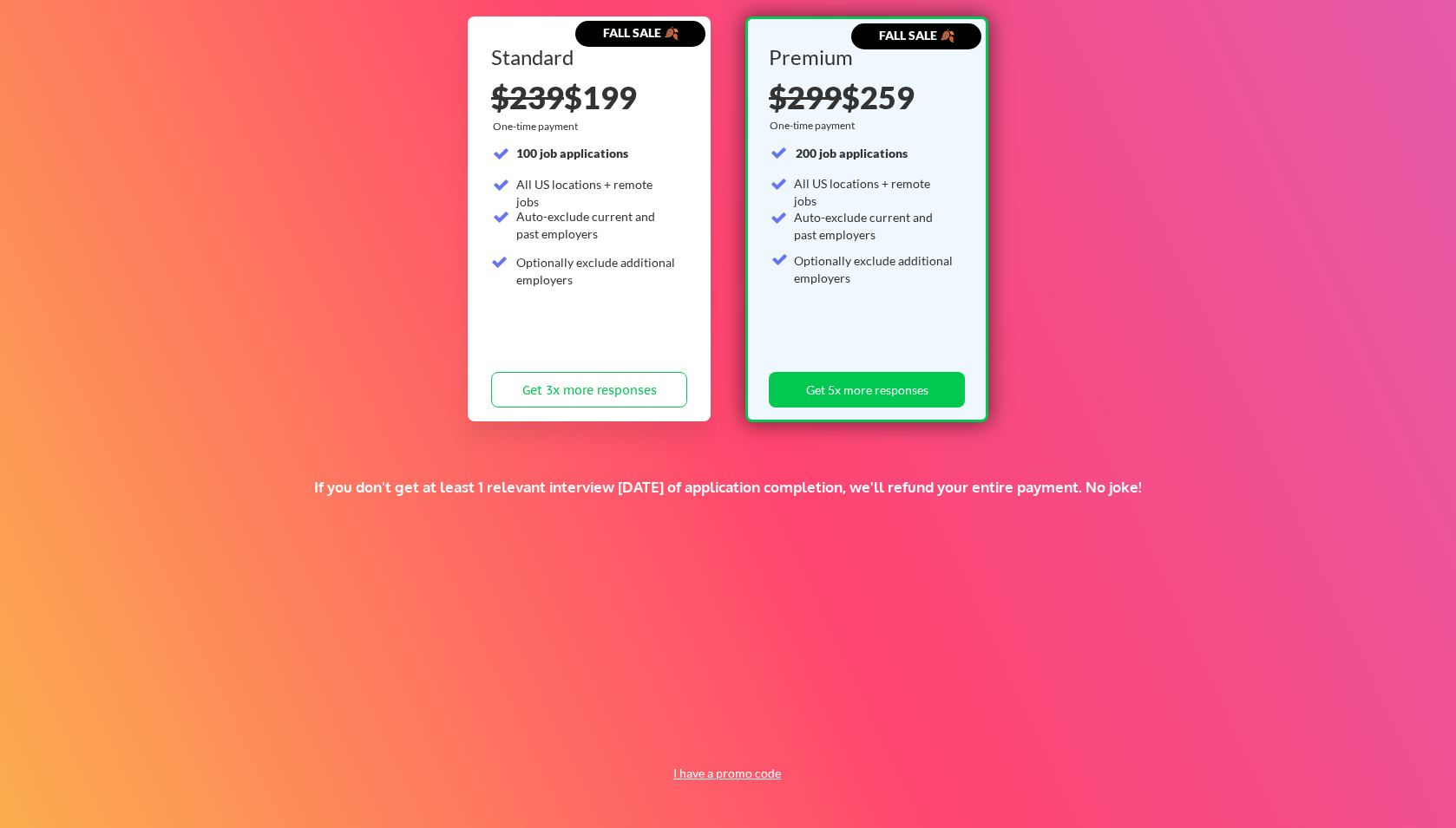
click at [723, 772] on button "I have a promo code" at bounding box center [728, 773] width 127 height 21
click at [670, 725] on input "input" at bounding box center [683, 733] width 160 height 35
paste input "www.linkedin.com/in/mikemears"
type input "www.linkedin.com/in/mikemears"
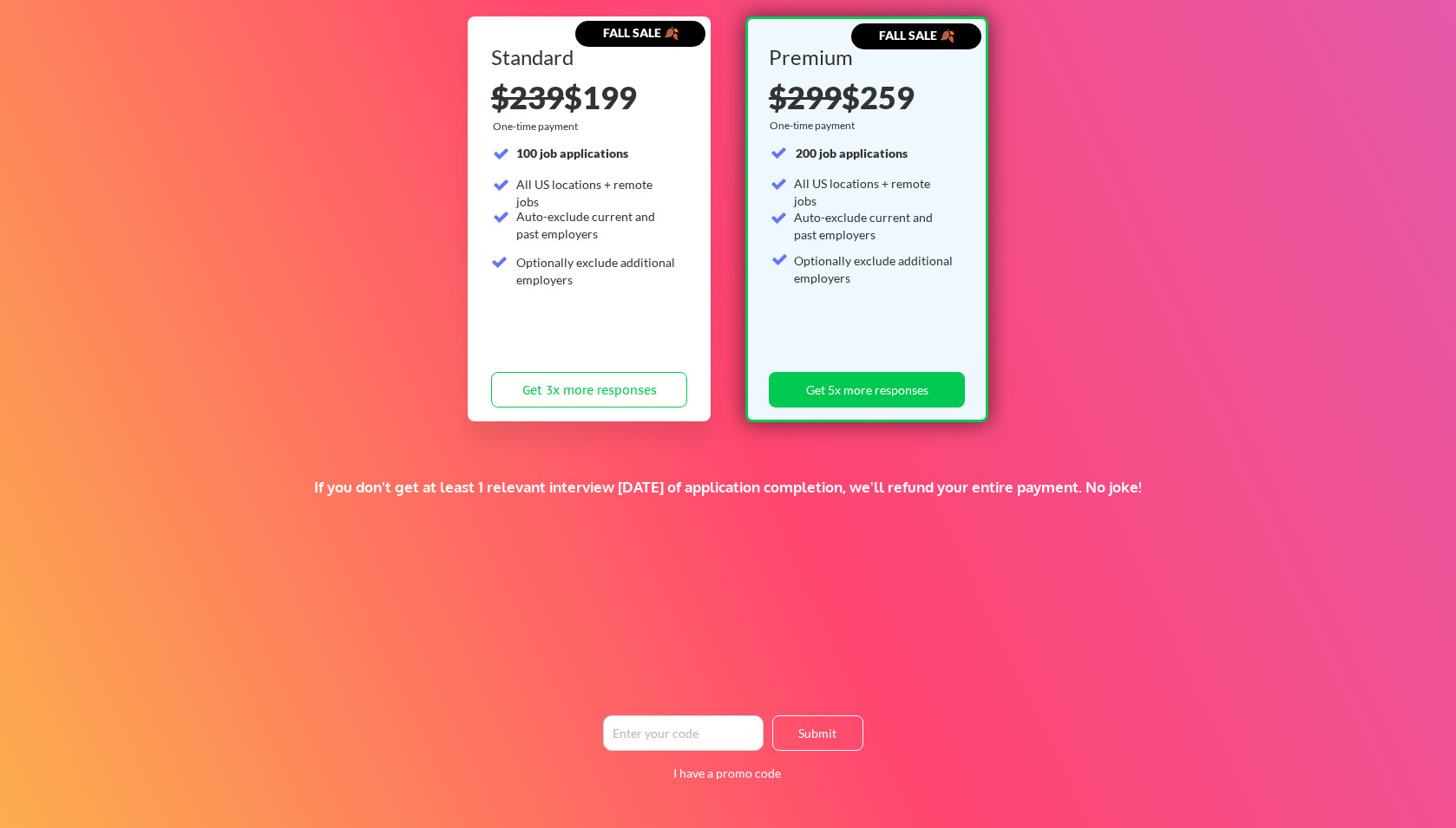
click at [658, 726] on input "input" at bounding box center [683, 733] width 160 height 35
paste input "FACU"
type input "FACU"
click at [820, 733] on button "Submit" at bounding box center [818, 733] width 91 height 35
click at [818, 732] on button "Submit" at bounding box center [818, 733] width 91 height 35
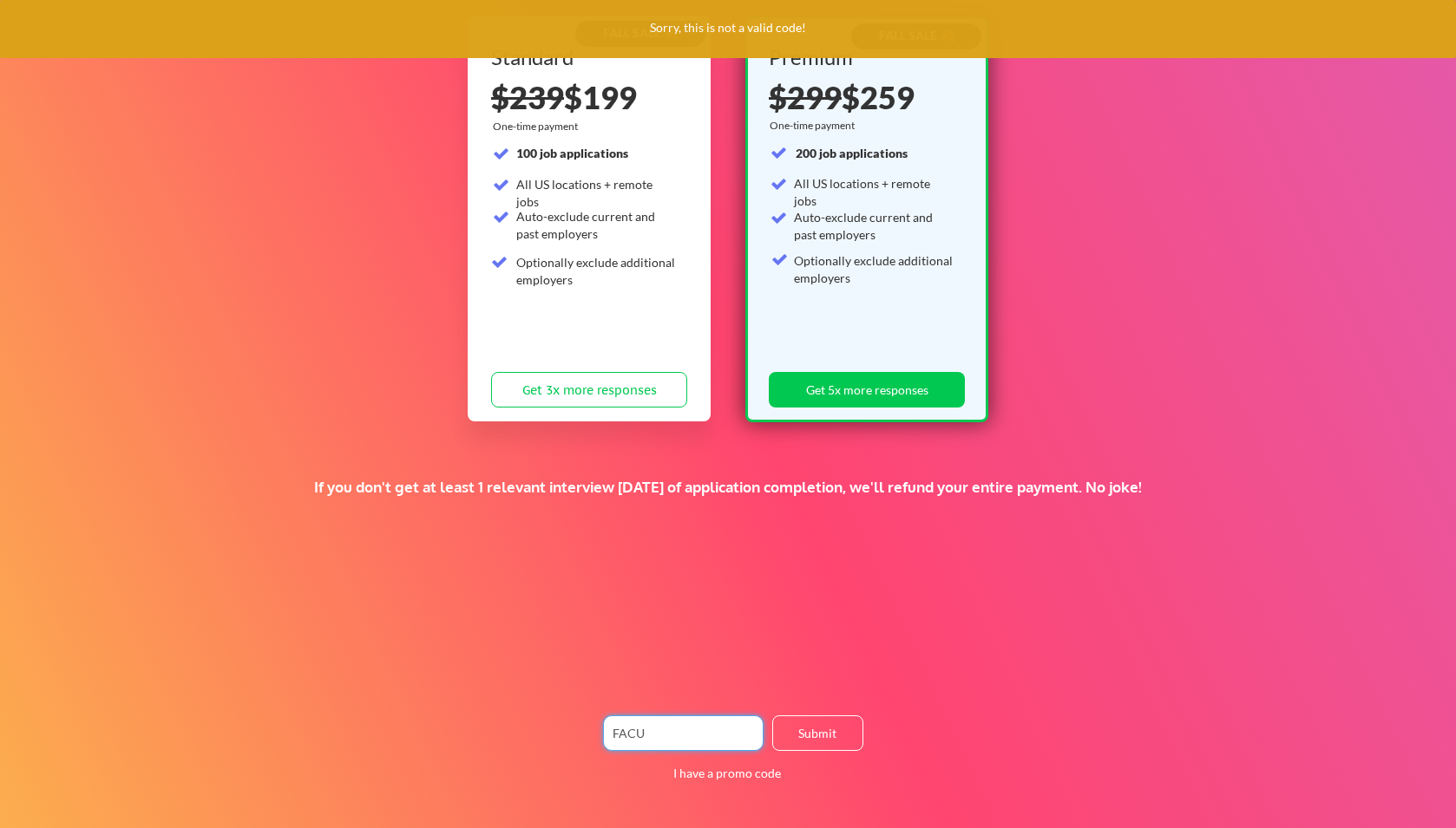
click at [664, 726] on input "input" at bounding box center [683, 733] width 160 height 35
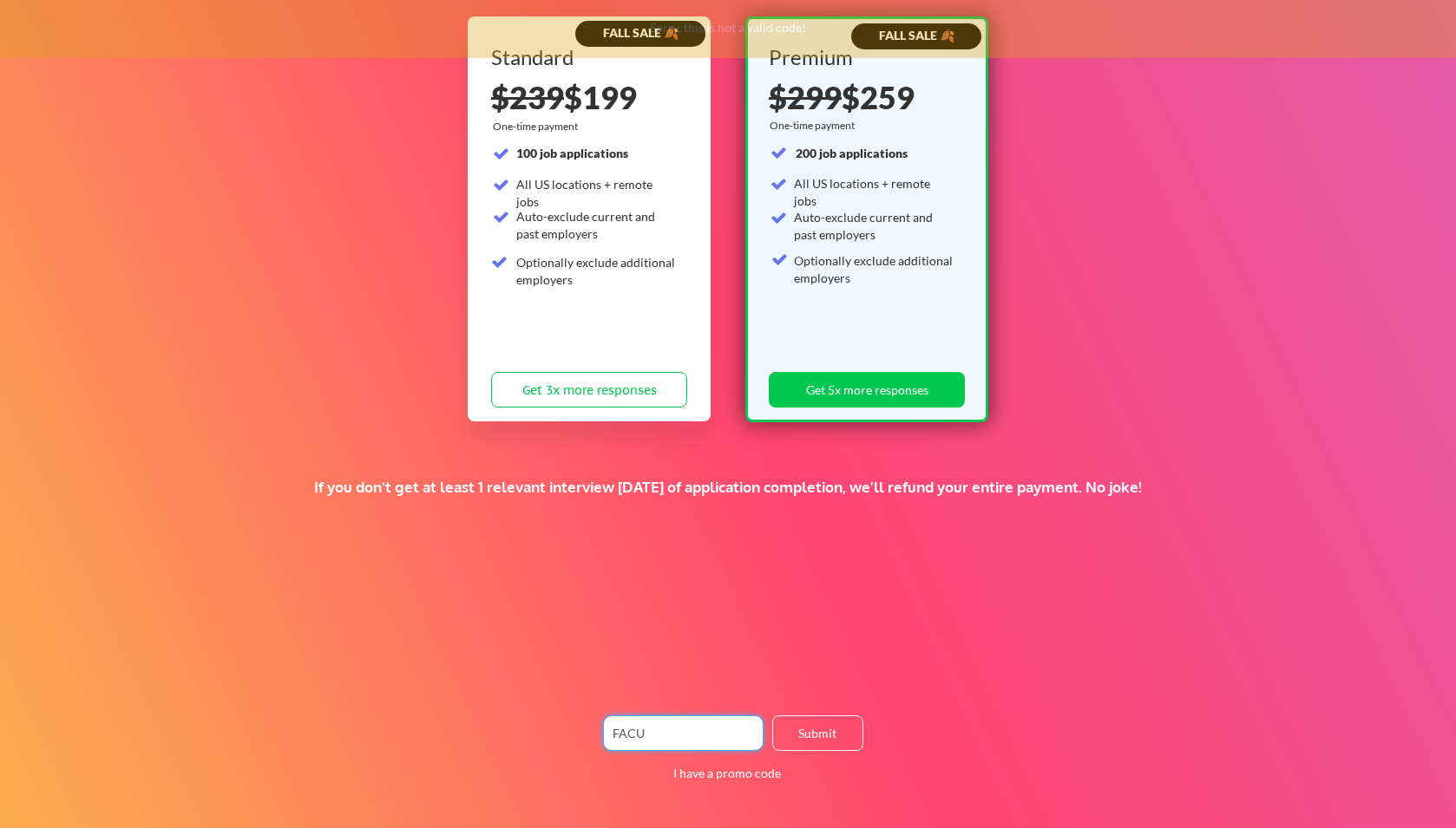
click at [664, 726] on input "input" at bounding box center [683, 733] width 160 height 35
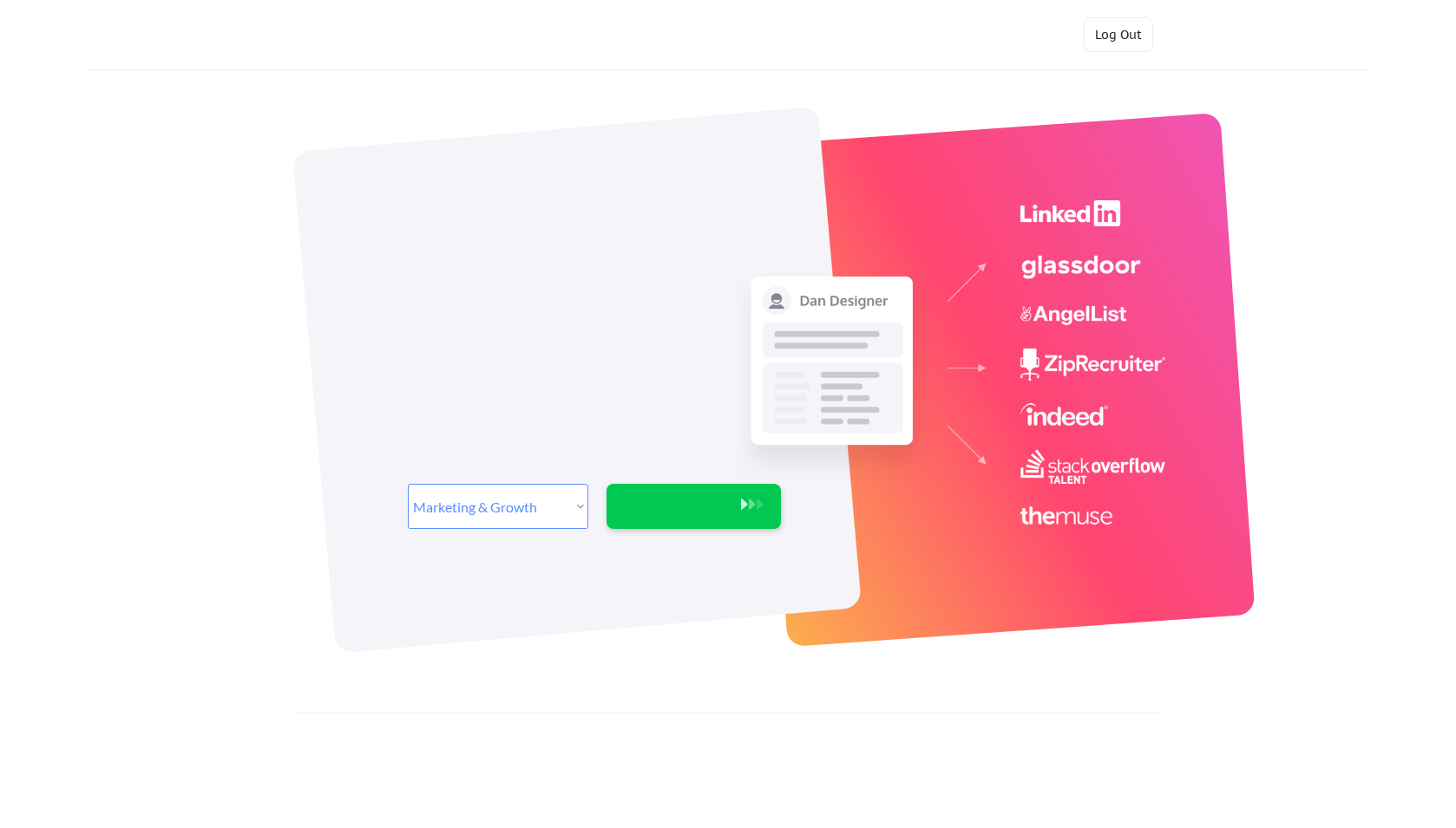
select select ""marketing___comms""
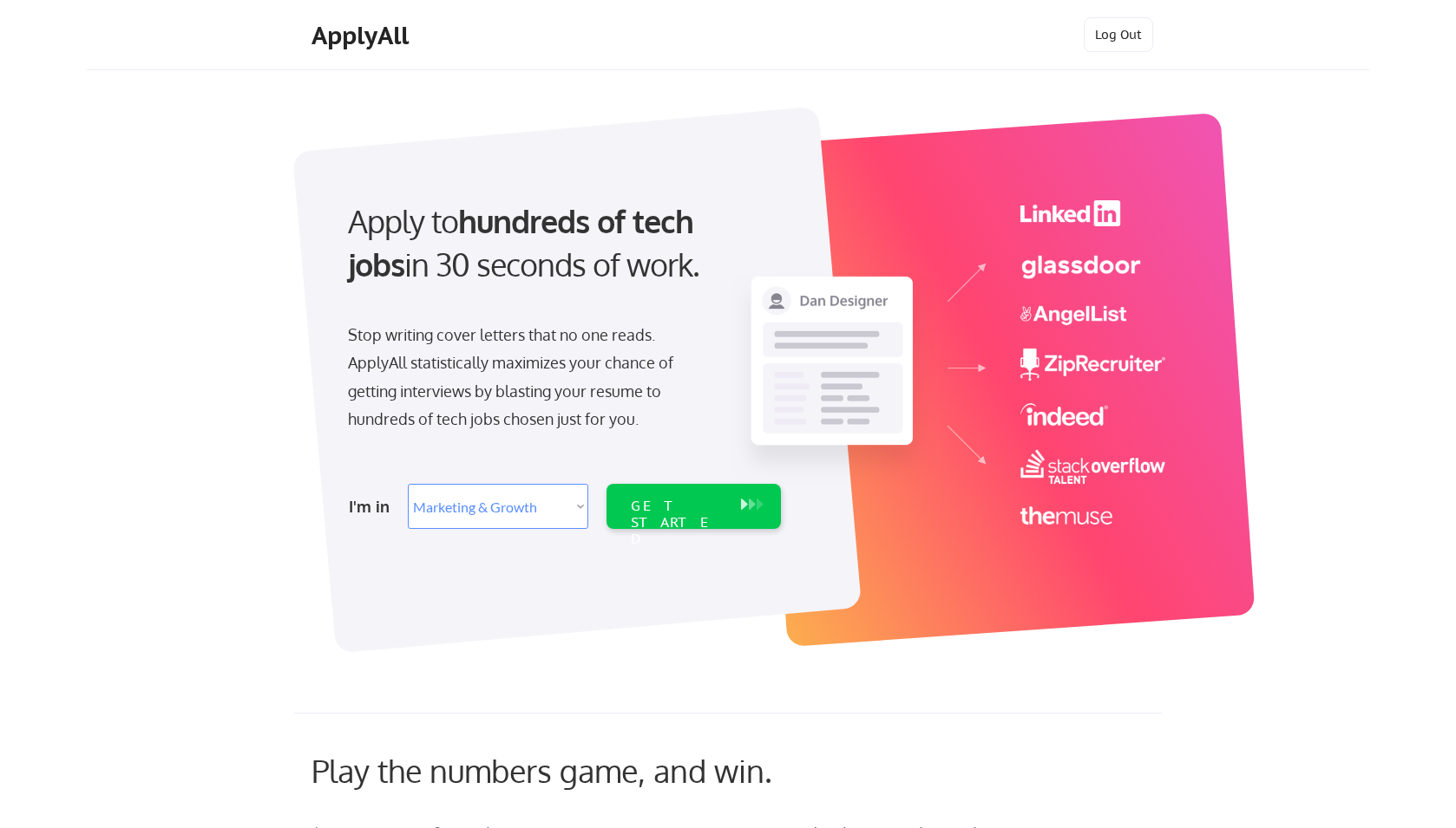
select select ""marketing___comms""
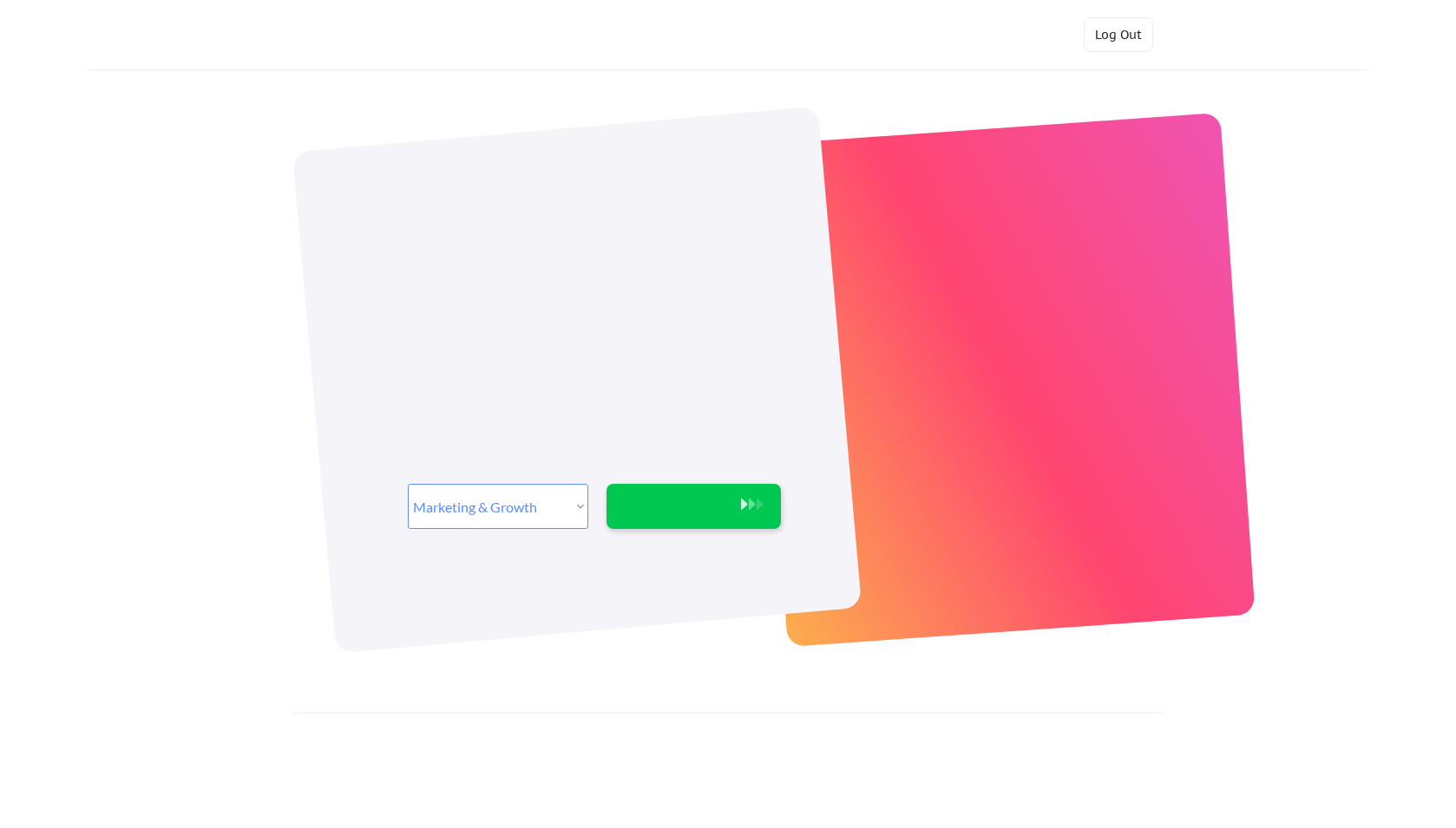
select select ""marketing___comms""
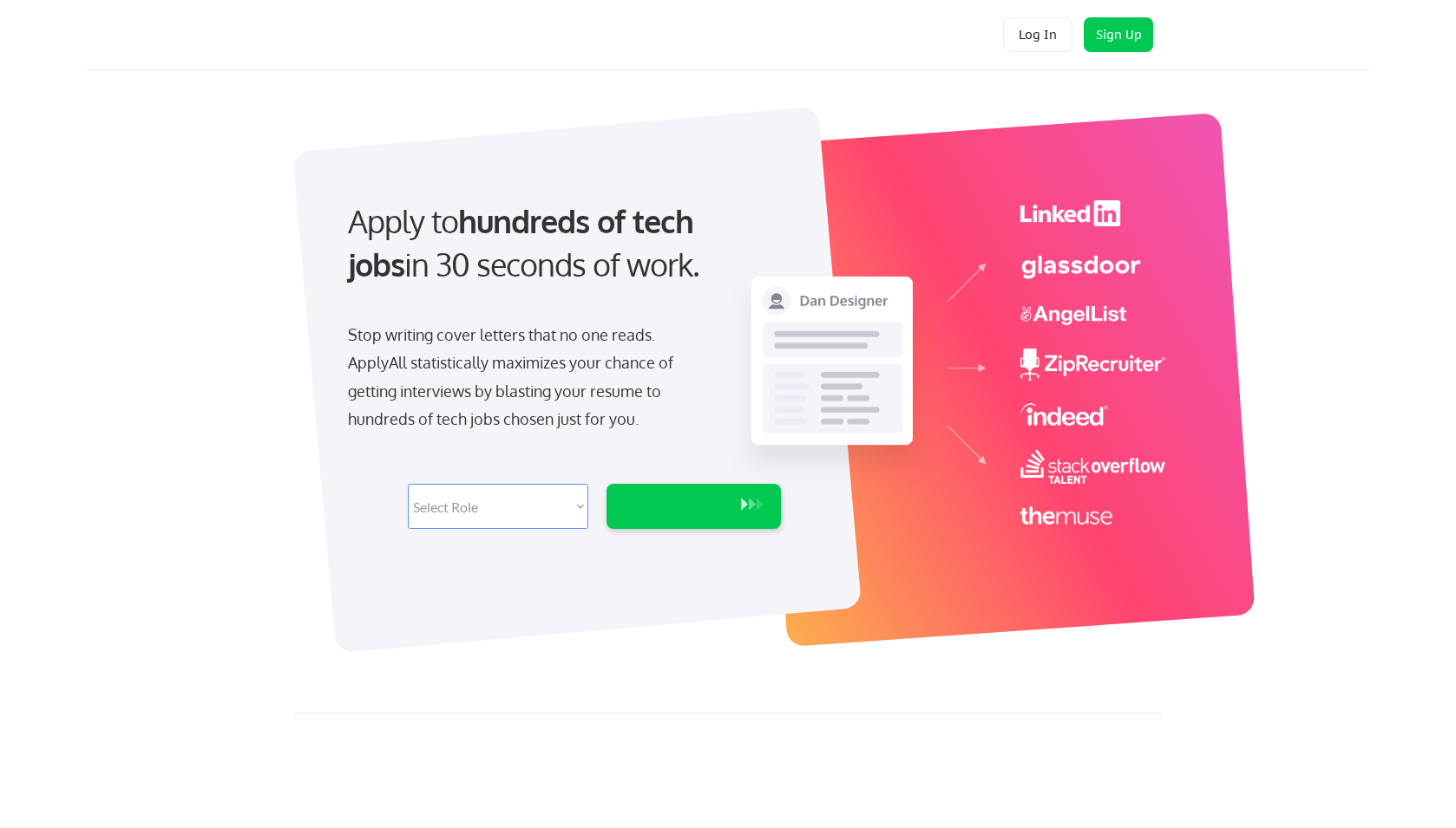
select select ""marketing___comms""
